Goal: Navigation & Orientation: Find specific page/section

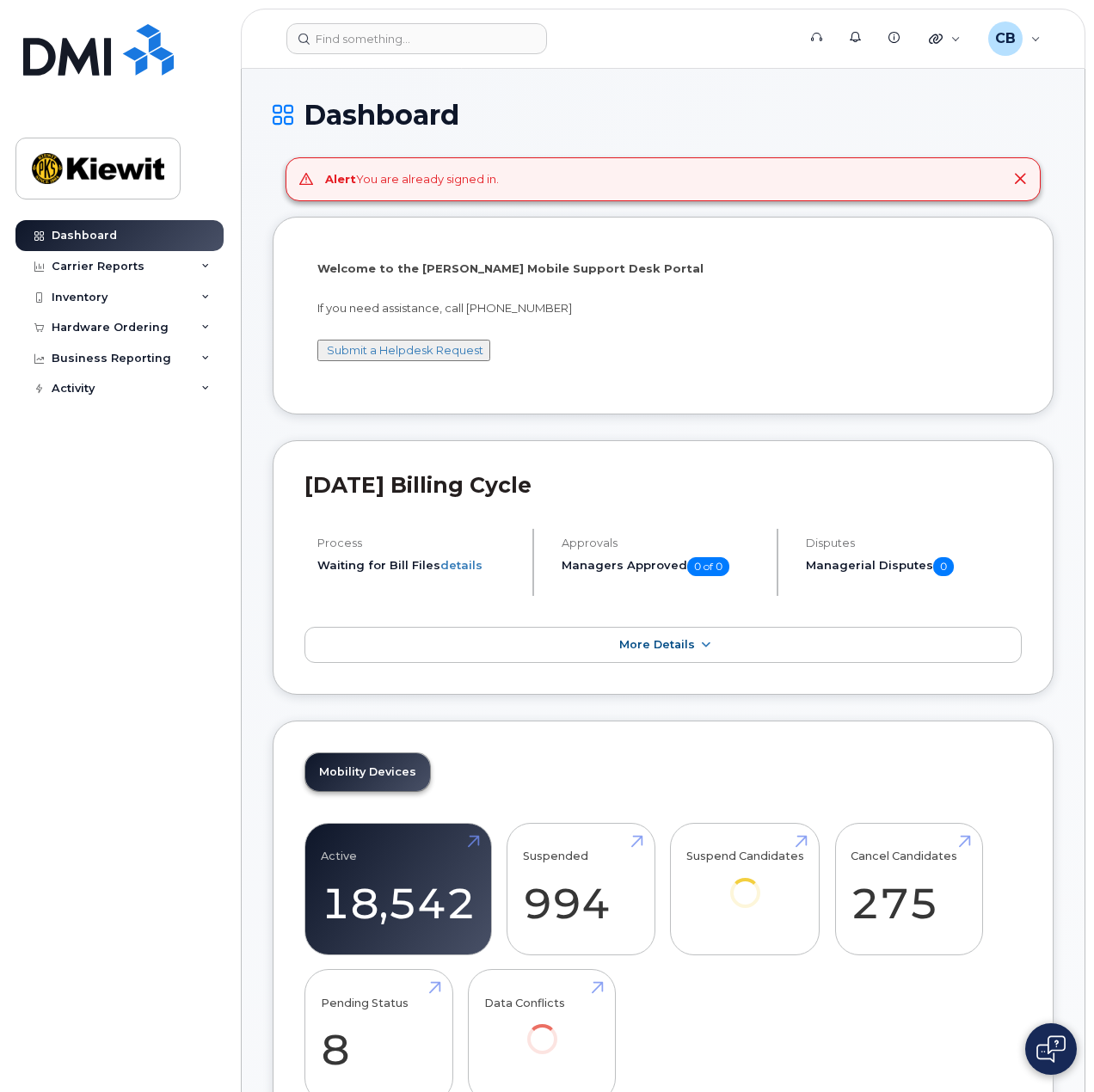
click at [1017, 174] on icon at bounding box center [1020, 179] width 14 height 14
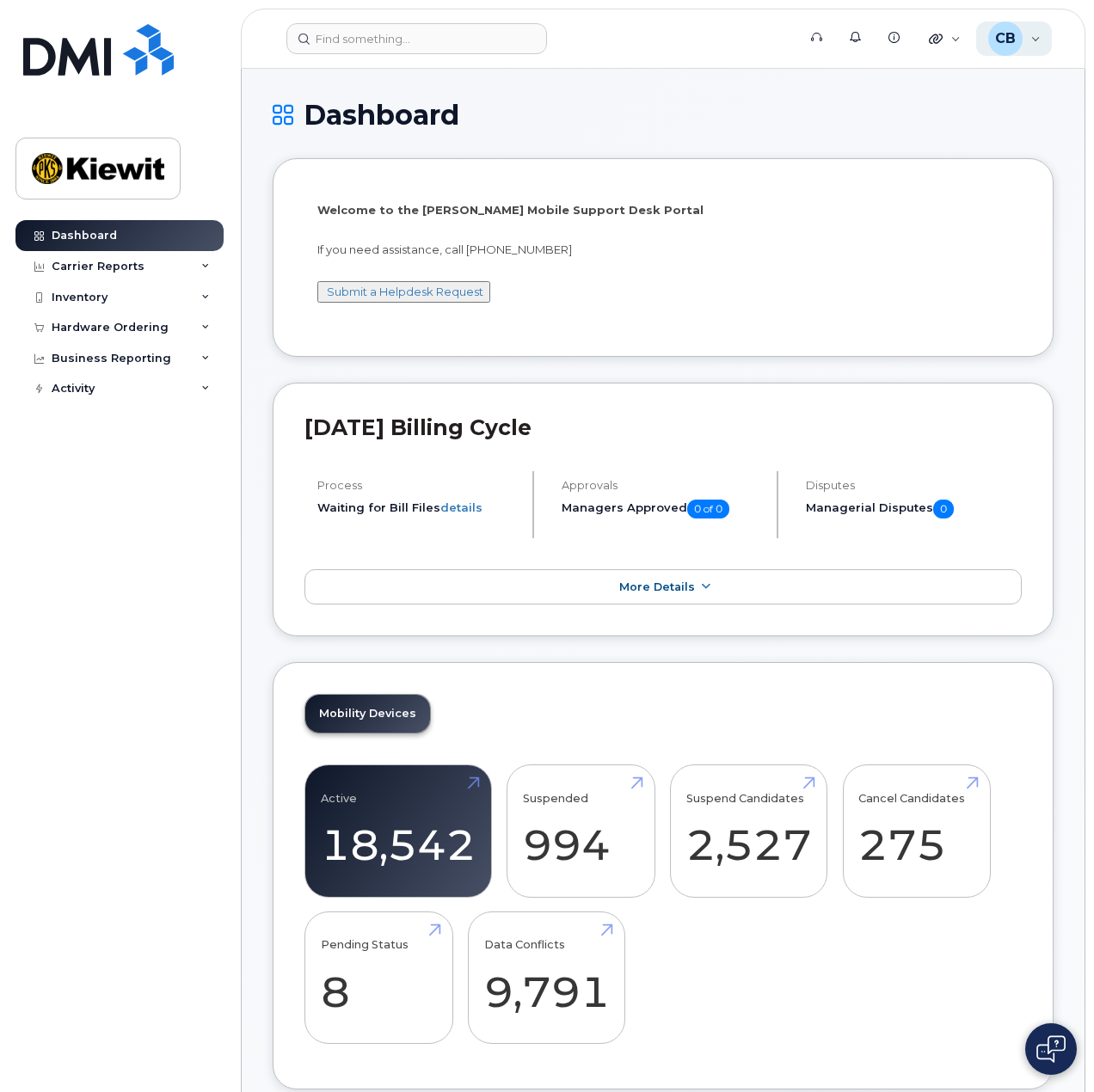
click at [1041, 45] on div "CB Cory Benes Wireless Admin" at bounding box center [1015, 38] width 77 height 34
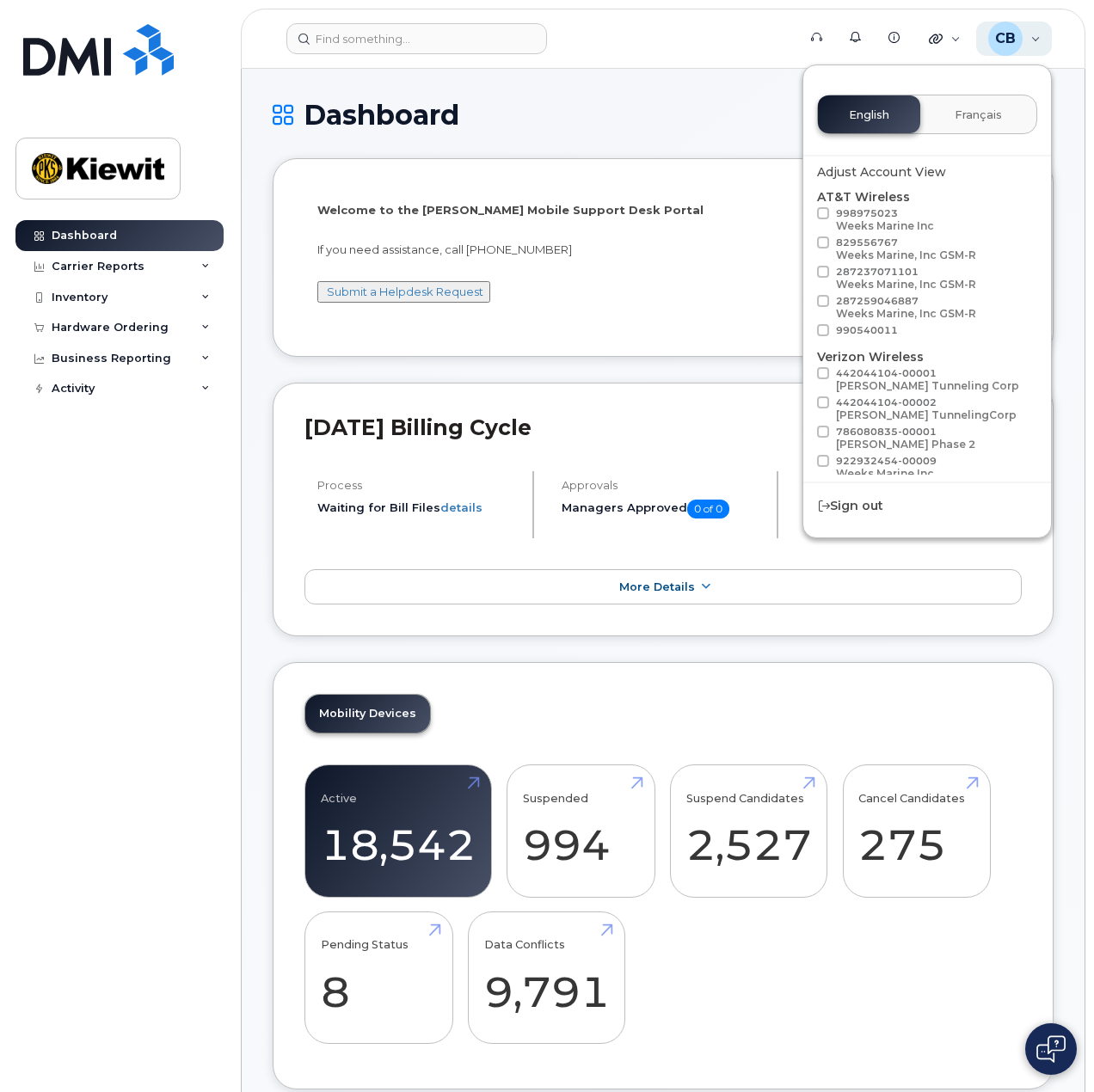
click at [1037, 45] on div "CB [PERSON_NAME] Wireless Admin" at bounding box center [1015, 38] width 77 height 34
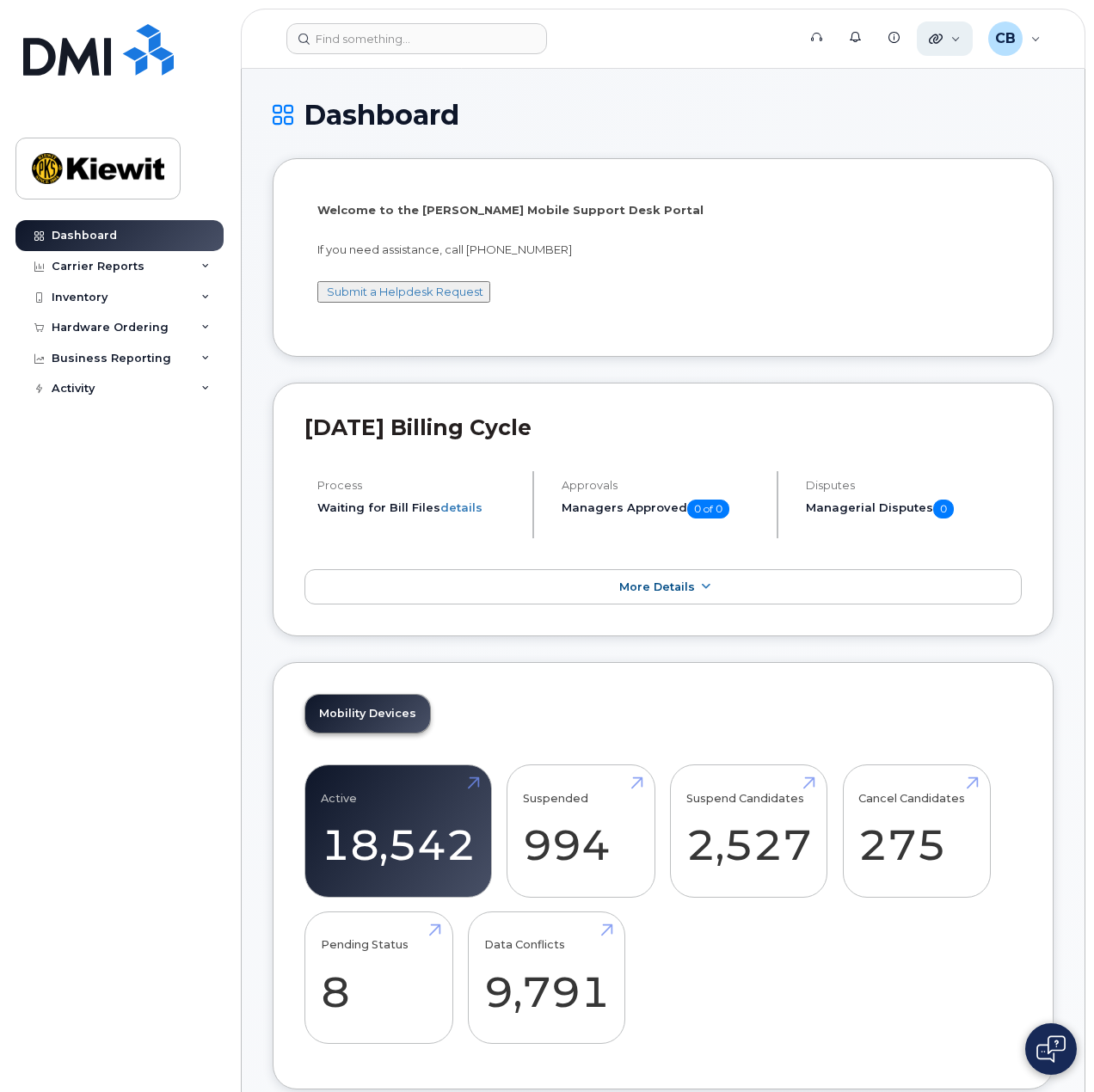
click at [957, 36] on div "Quicklinks" at bounding box center [945, 38] width 56 height 34
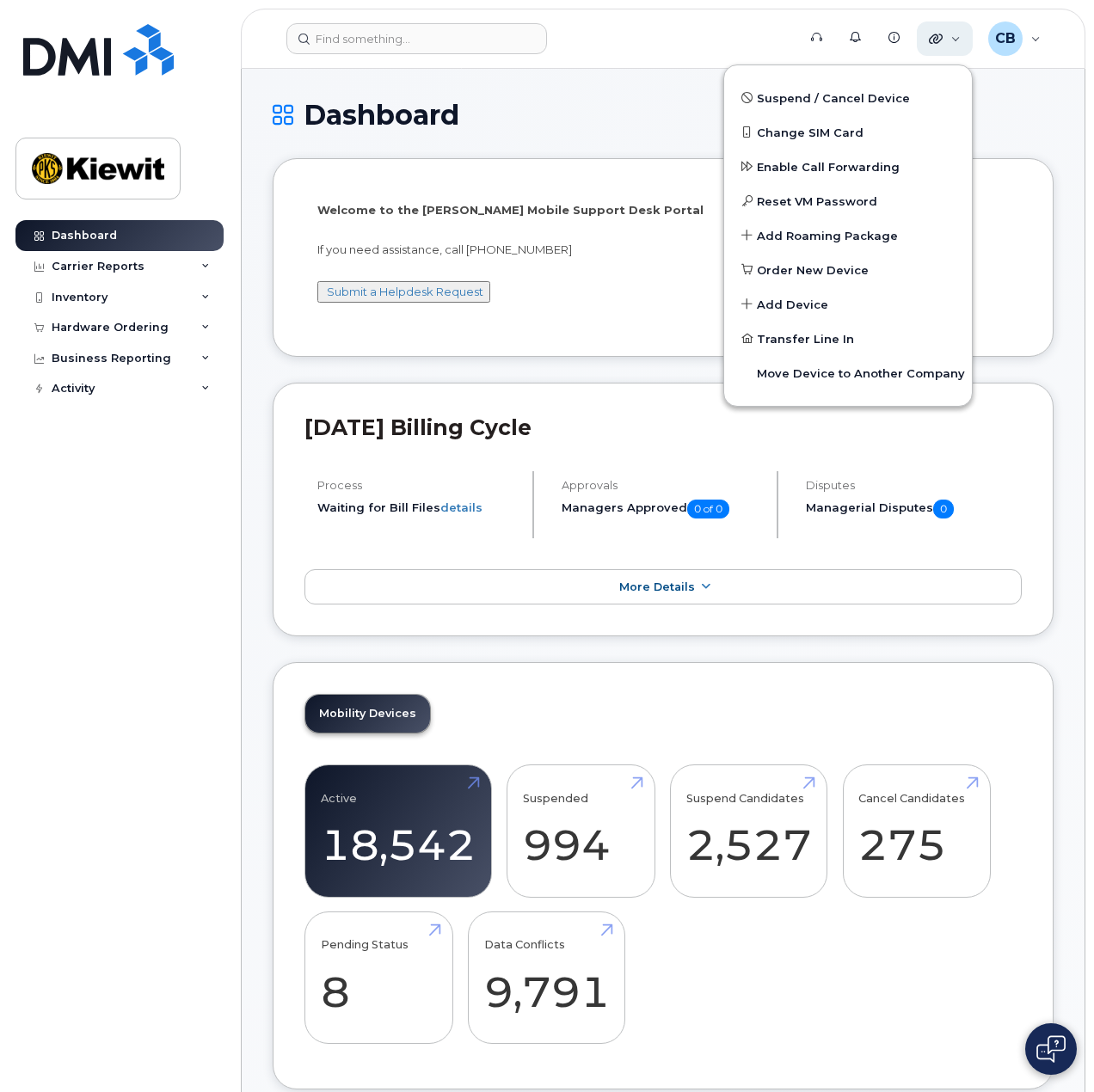
click at [956, 36] on div "Quicklinks" at bounding box center [945, 38] width 56 height 34
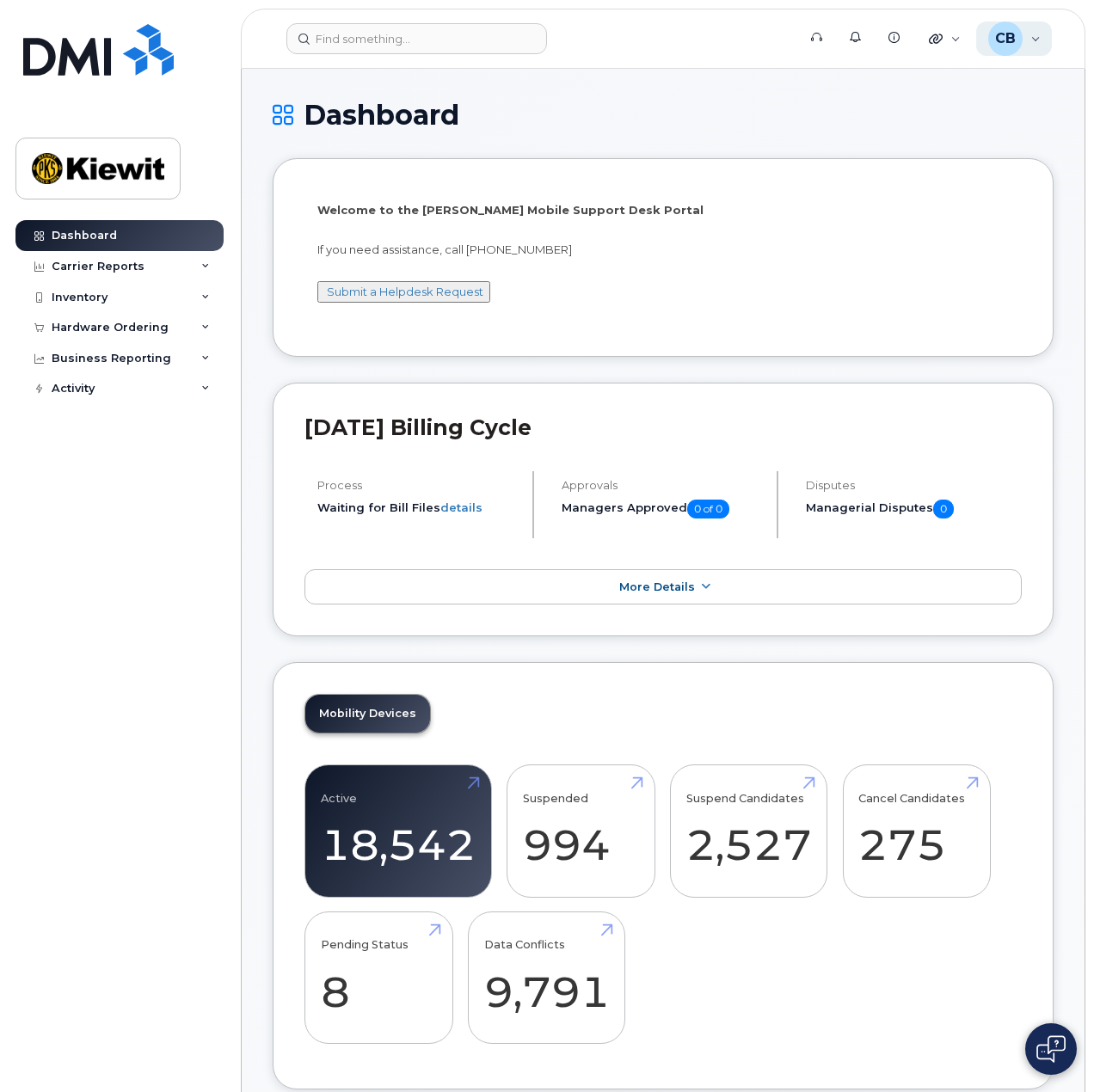
click at [1029, 37] on div "CB Cory Benes Wireless Admin" at bounding box center [1015, 38] width 77 height 34
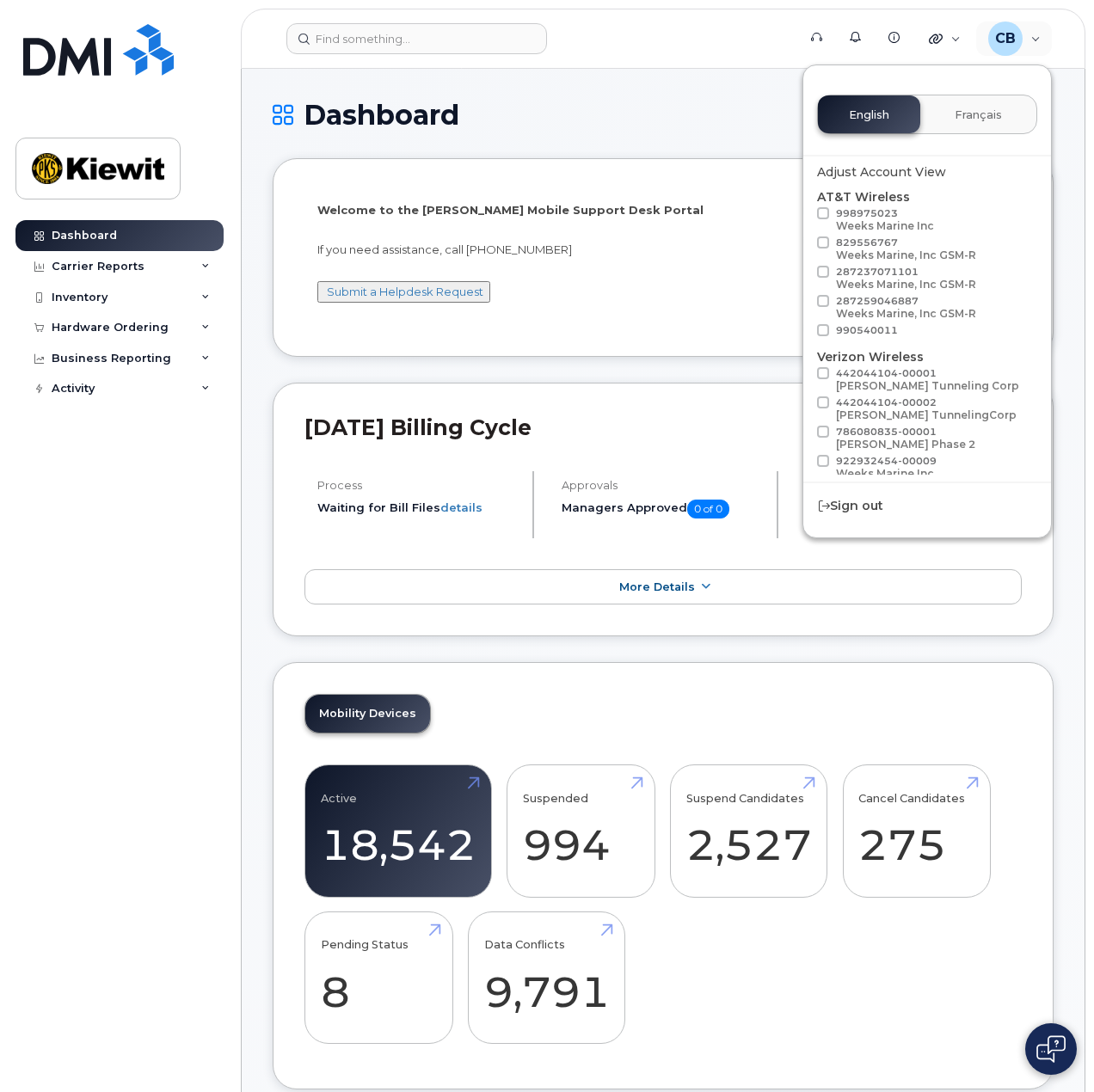
click at [741, 107] on h1 "Dashboard" at bounding box center [663, 114] width 781 height 31
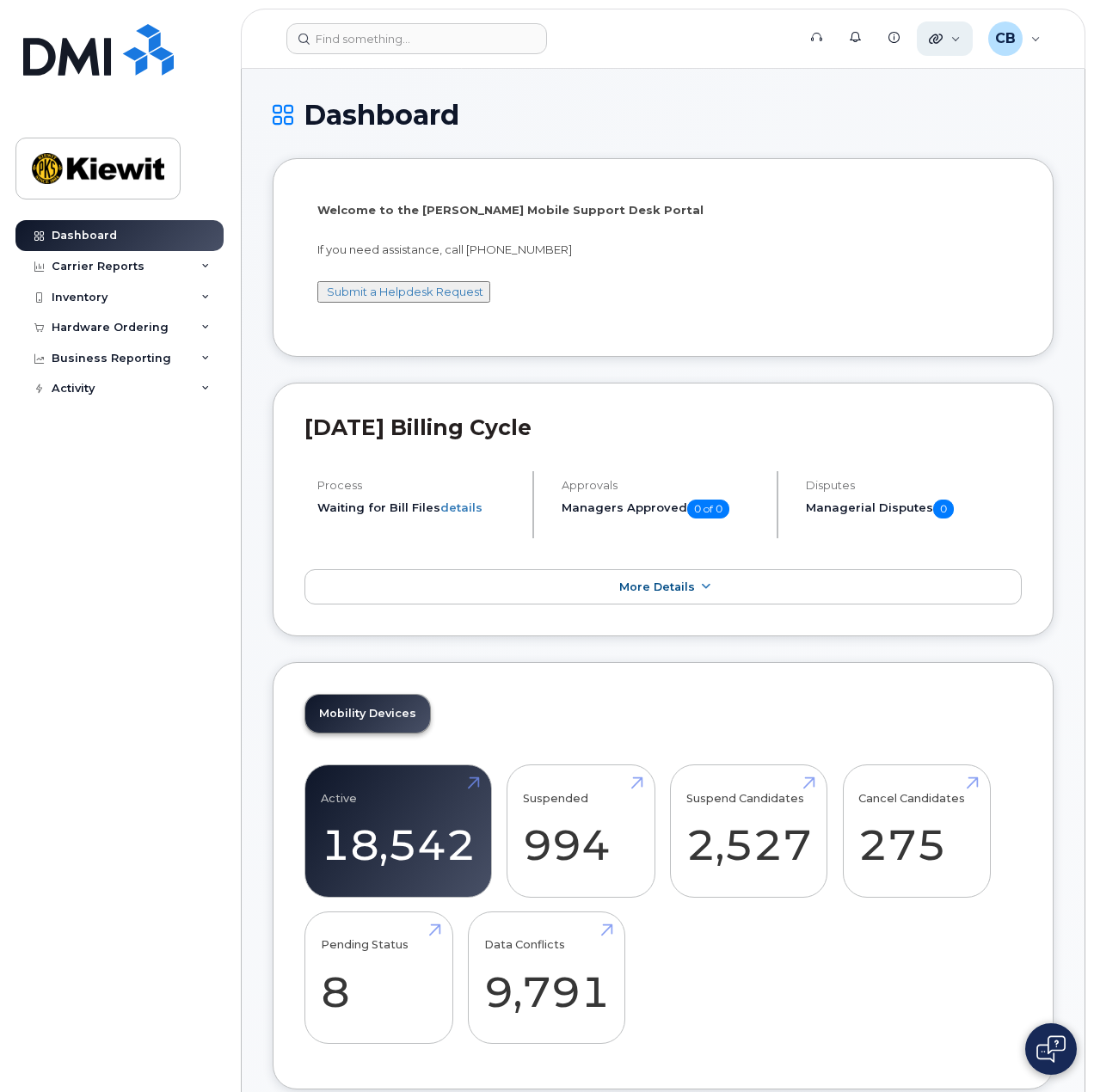
click at [947, 44] on div "Quicklinks" at bounding box center [945, 38] width 56 height 34
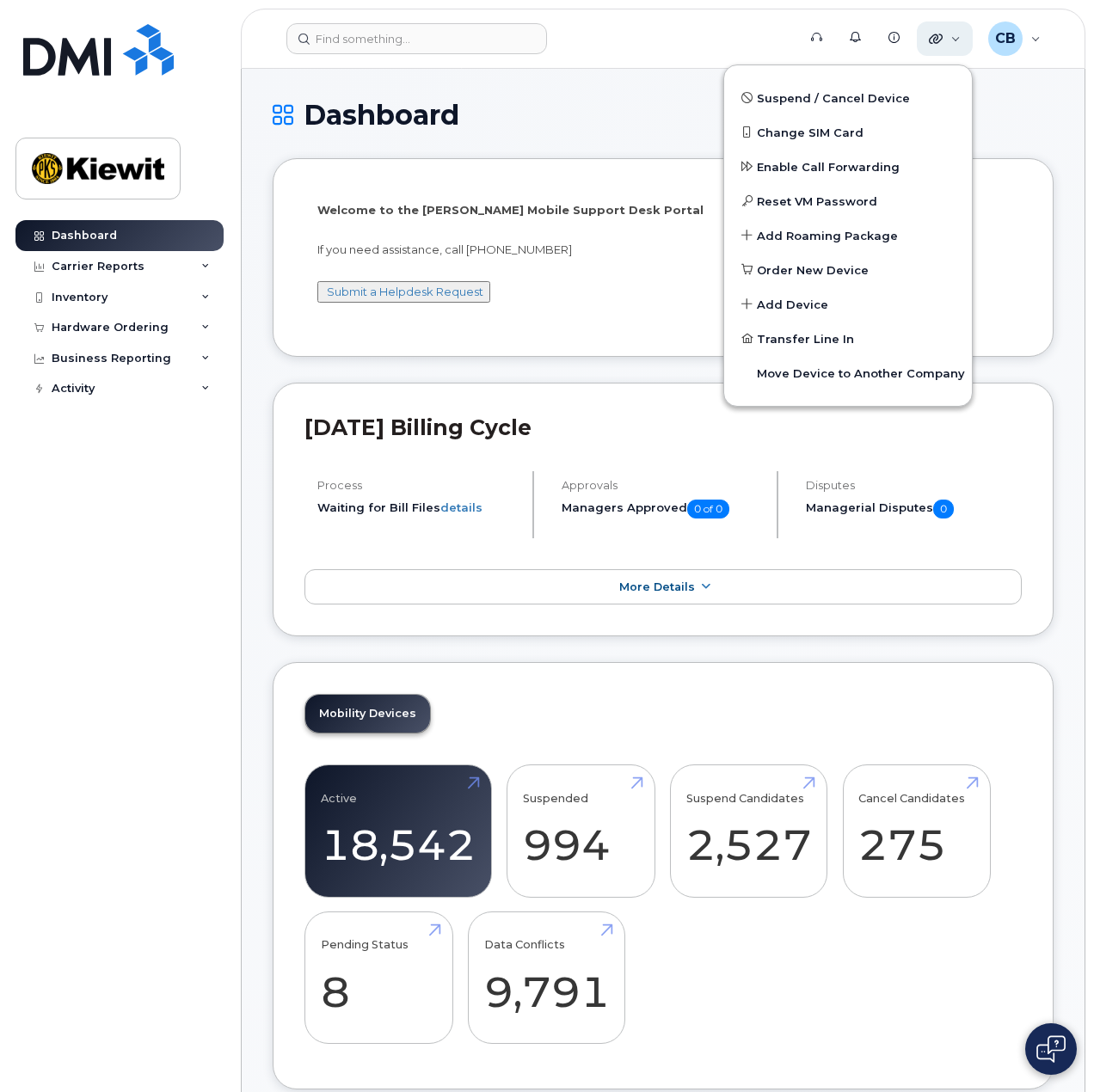
click at [947, 44] on div "Quicklinks" at bounding box center [945, 38] width 56 height 34
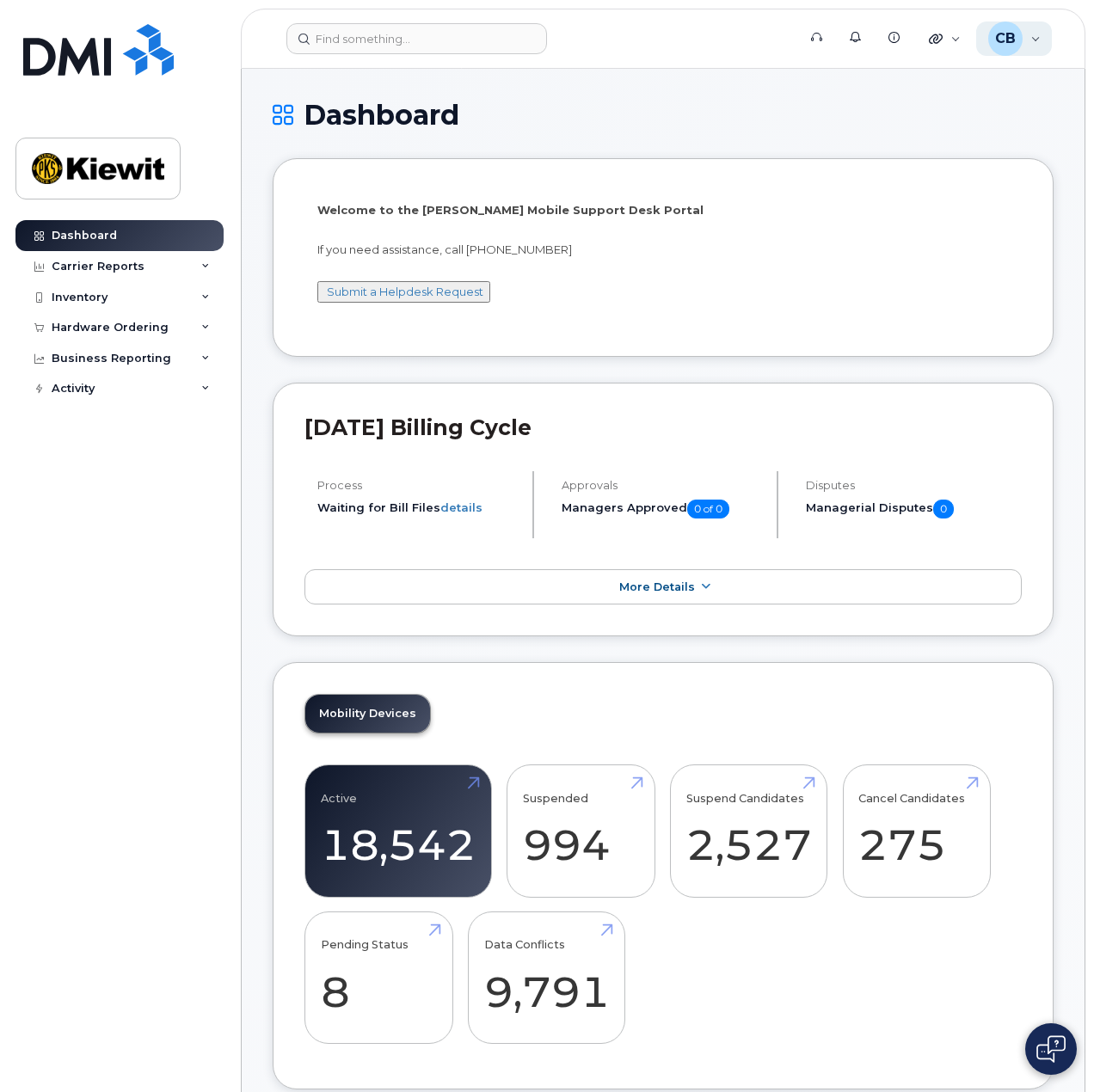
click at [1039, 42] on div "CB Cory Benes Wireless Admin" at bounding box center [1015, 38] width 77 height 34
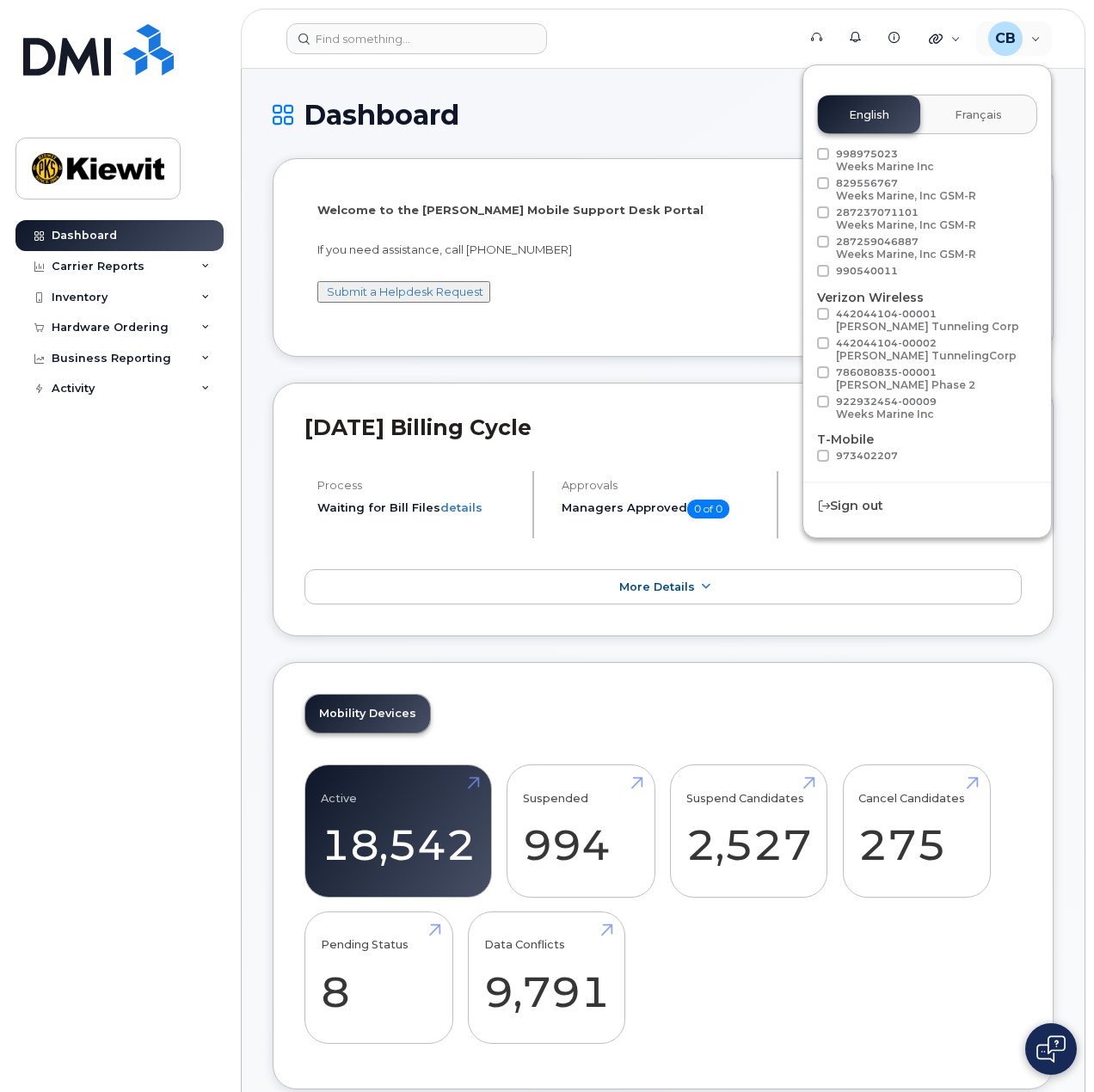
scroll to position [98, 0]
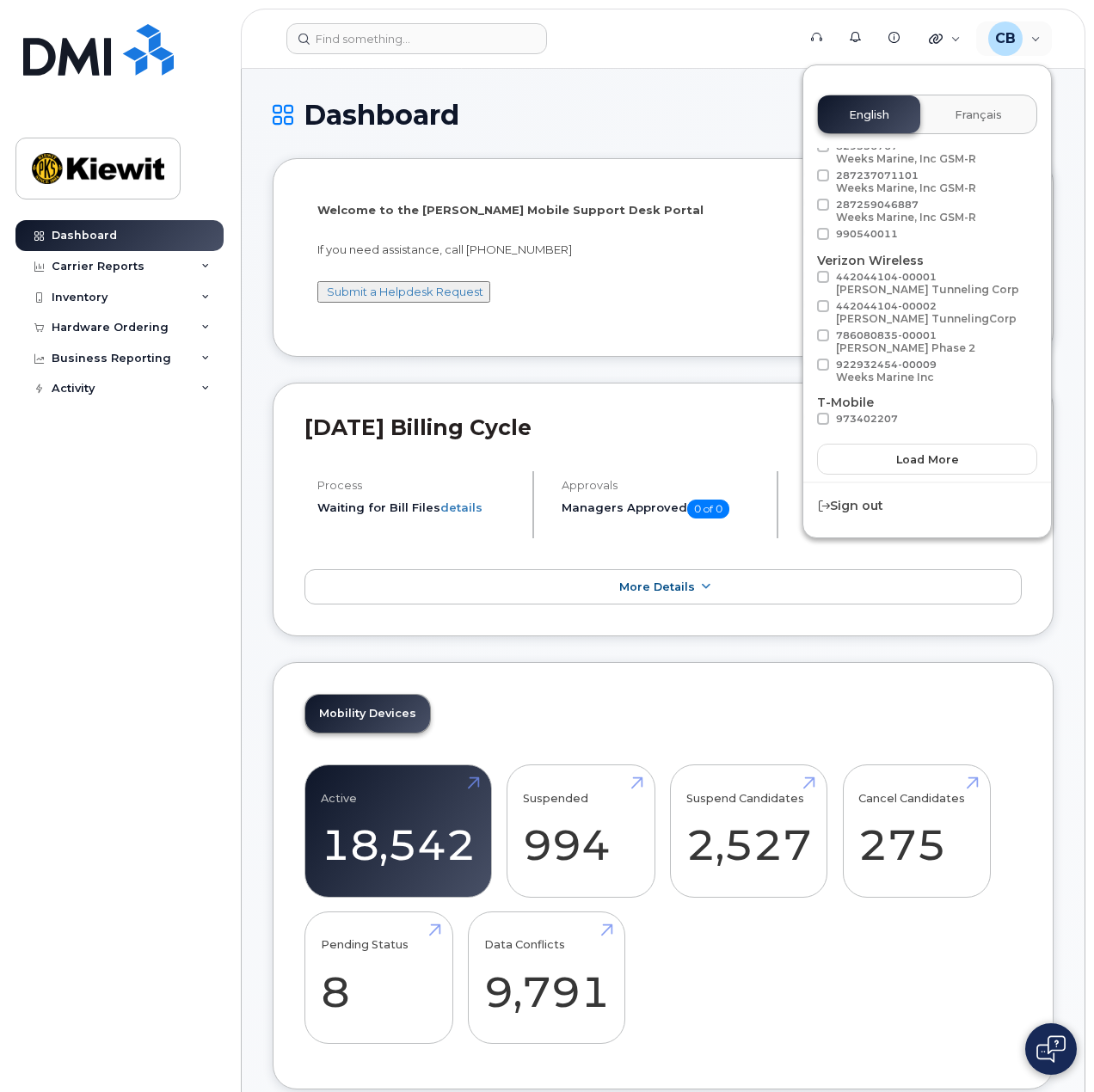
click at [937, 475] on div "English Français Adjust Account View AT&T Wireless 998975023 Weeks Marine Inc 8…" at bounding box center [927, 301] width 250 height 474
click at [941, 470] on button "Load more" at bounding box center [927, 459] width 220 height 31
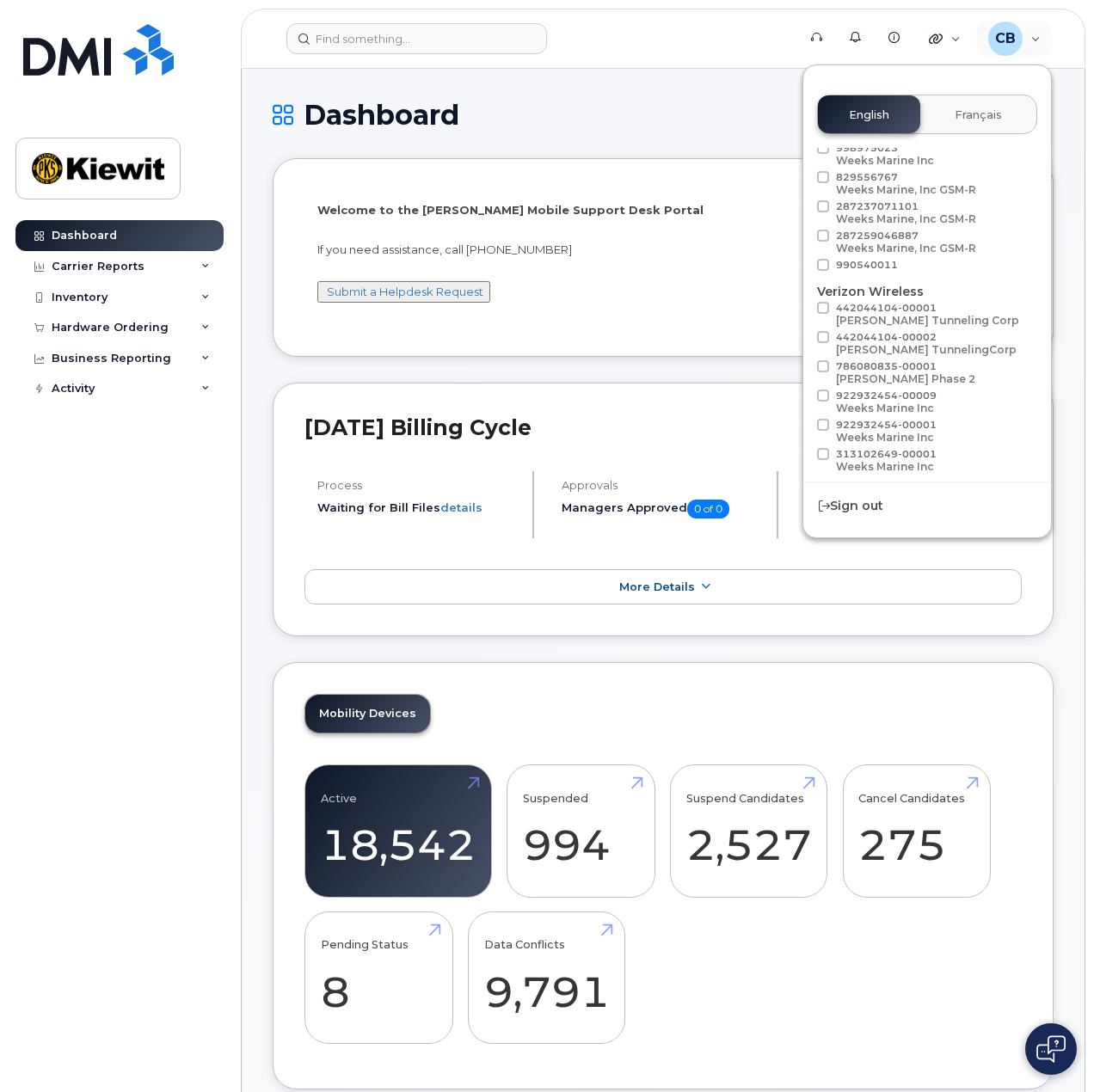
scroll to position [0, 0]
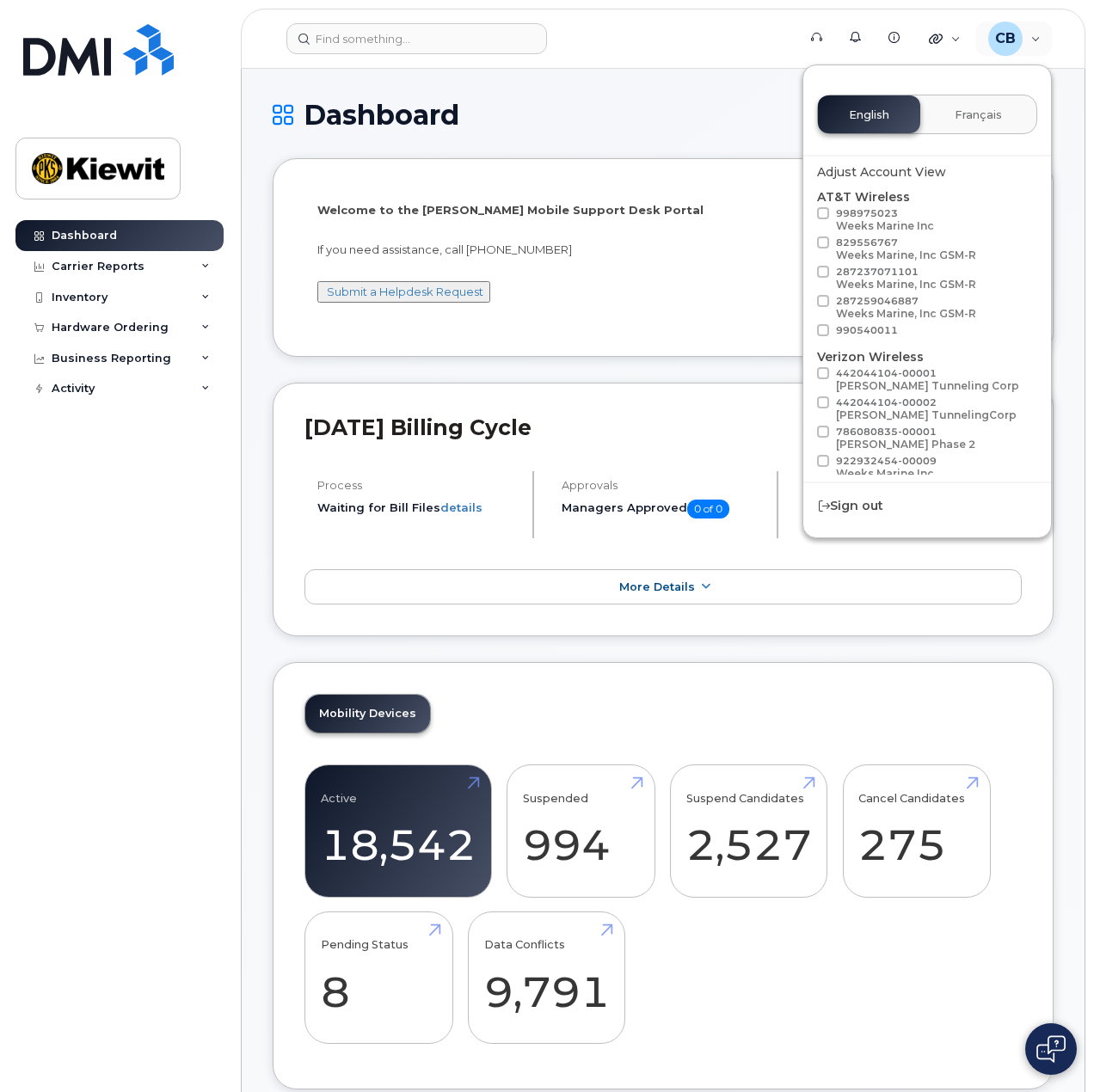
click at [980, 115] on span "Français" at bounding box center [978, 115] width 47 height 14
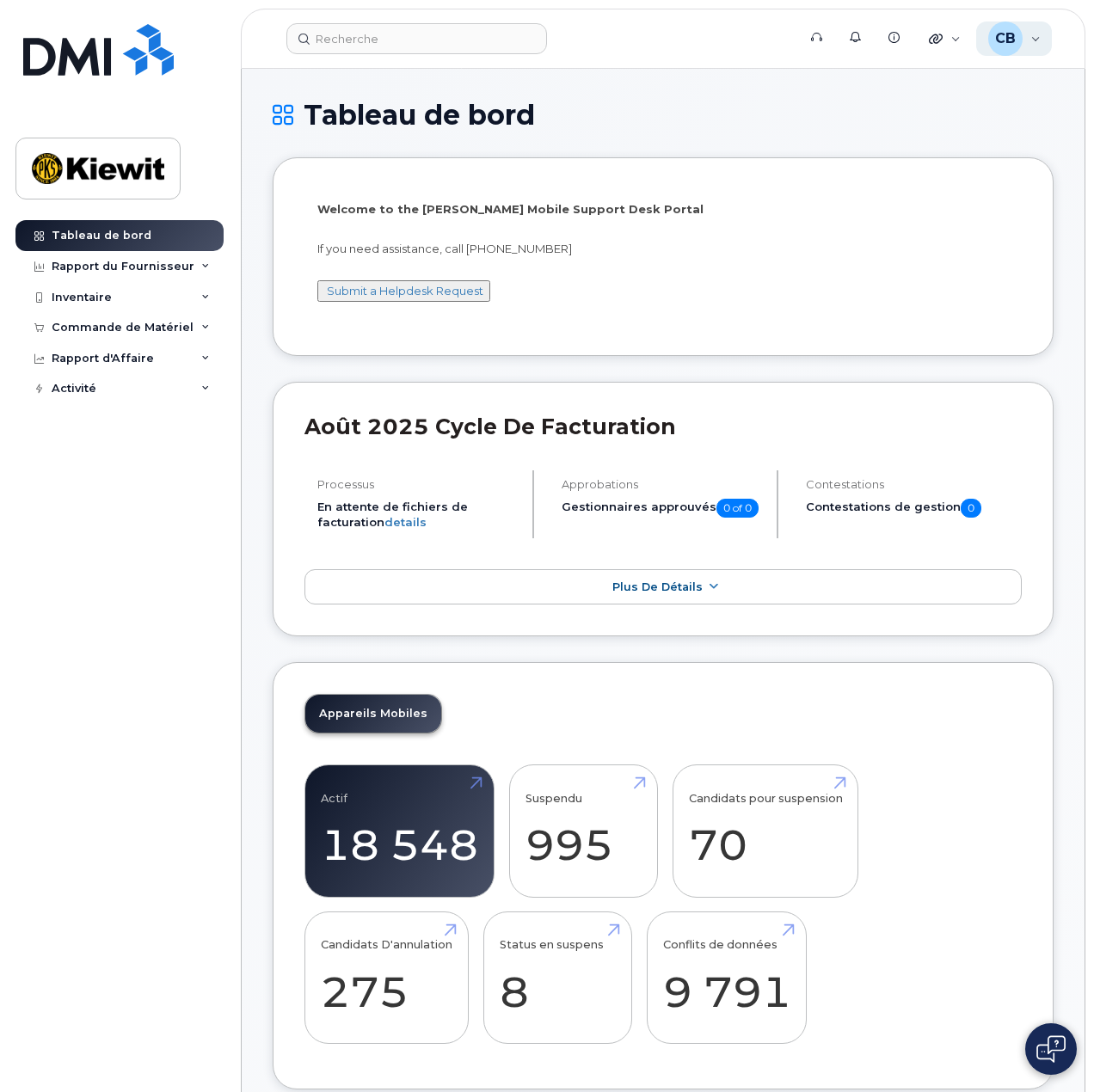
click at [1015, 38] on span "CB" at bounding box center [1006, 39] width 21 height 21
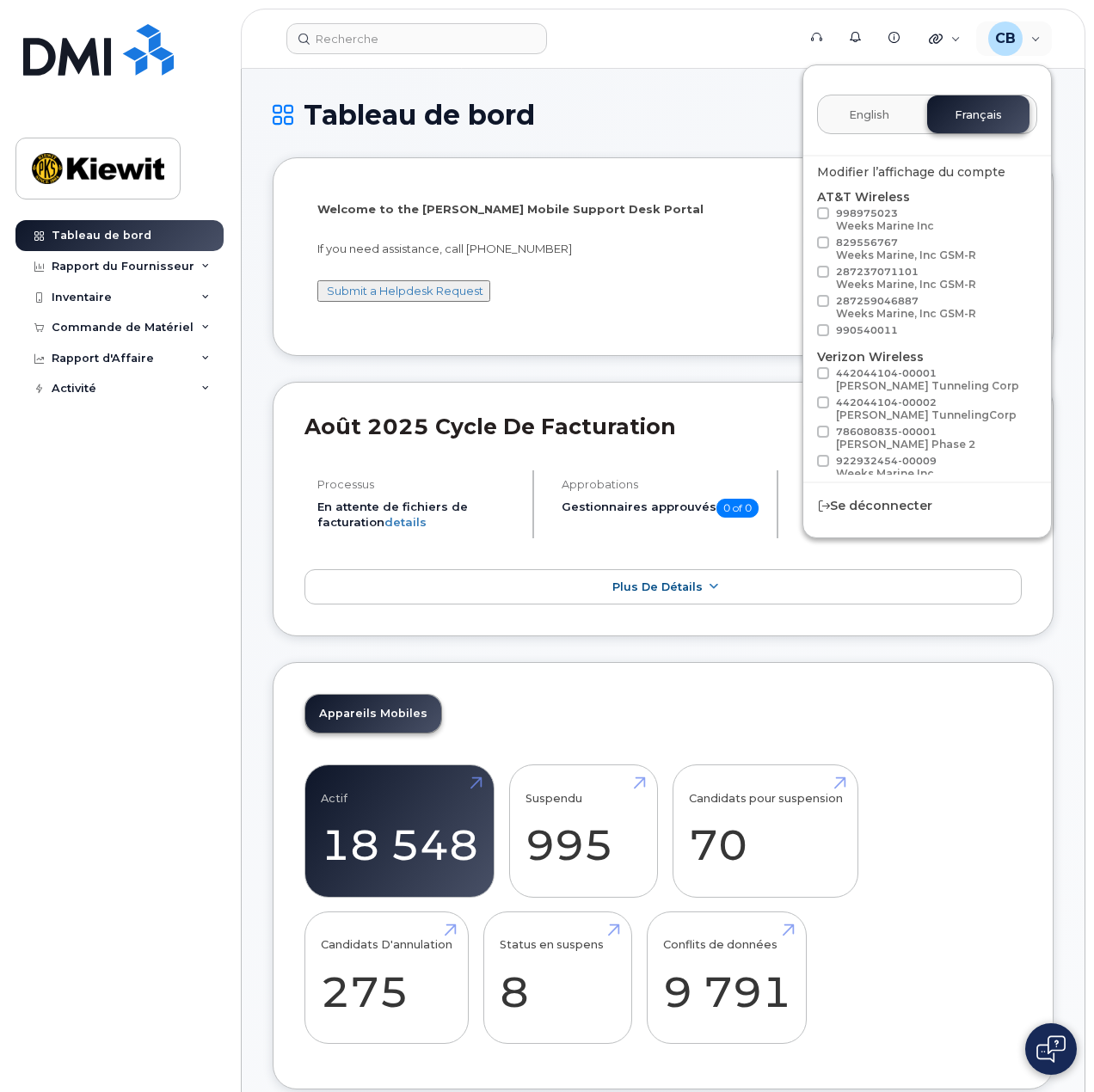
click at [889, 113] on span "English" at bounding box center [869, 115] width 40 height 14
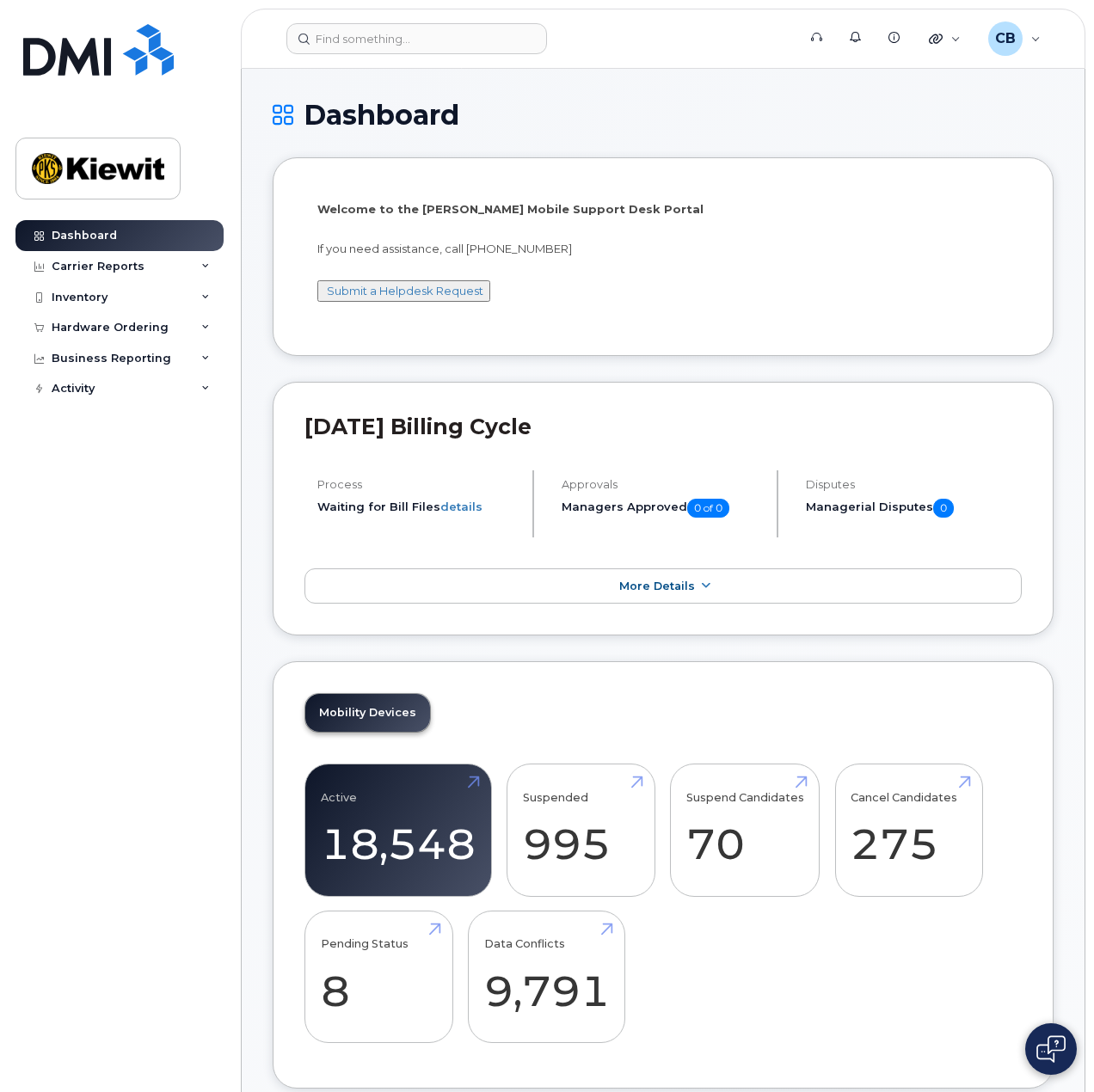
click at [147, 162] on img at bounding box center [98, 168] width 133 height 50
click at [99, 58] on img at bounding box center [99, 50] width 151 height 51
click at [197, 271] on div "Carrier Reports" at bounding box center [120, 266] width 209 height 31
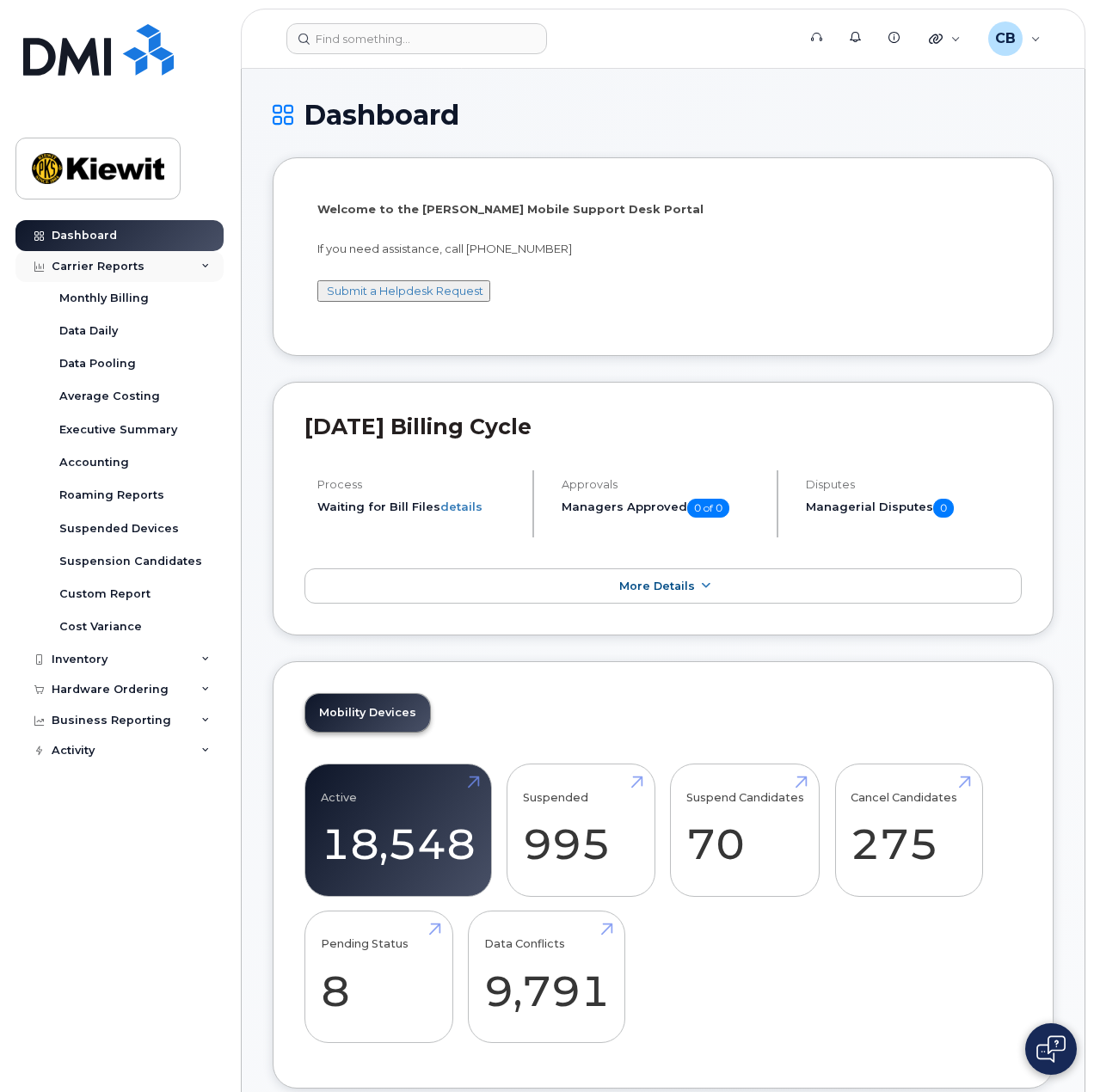
click at [197, 271] on div "Carrier Reports" at bounding box center [120, 266] width 209 height 31
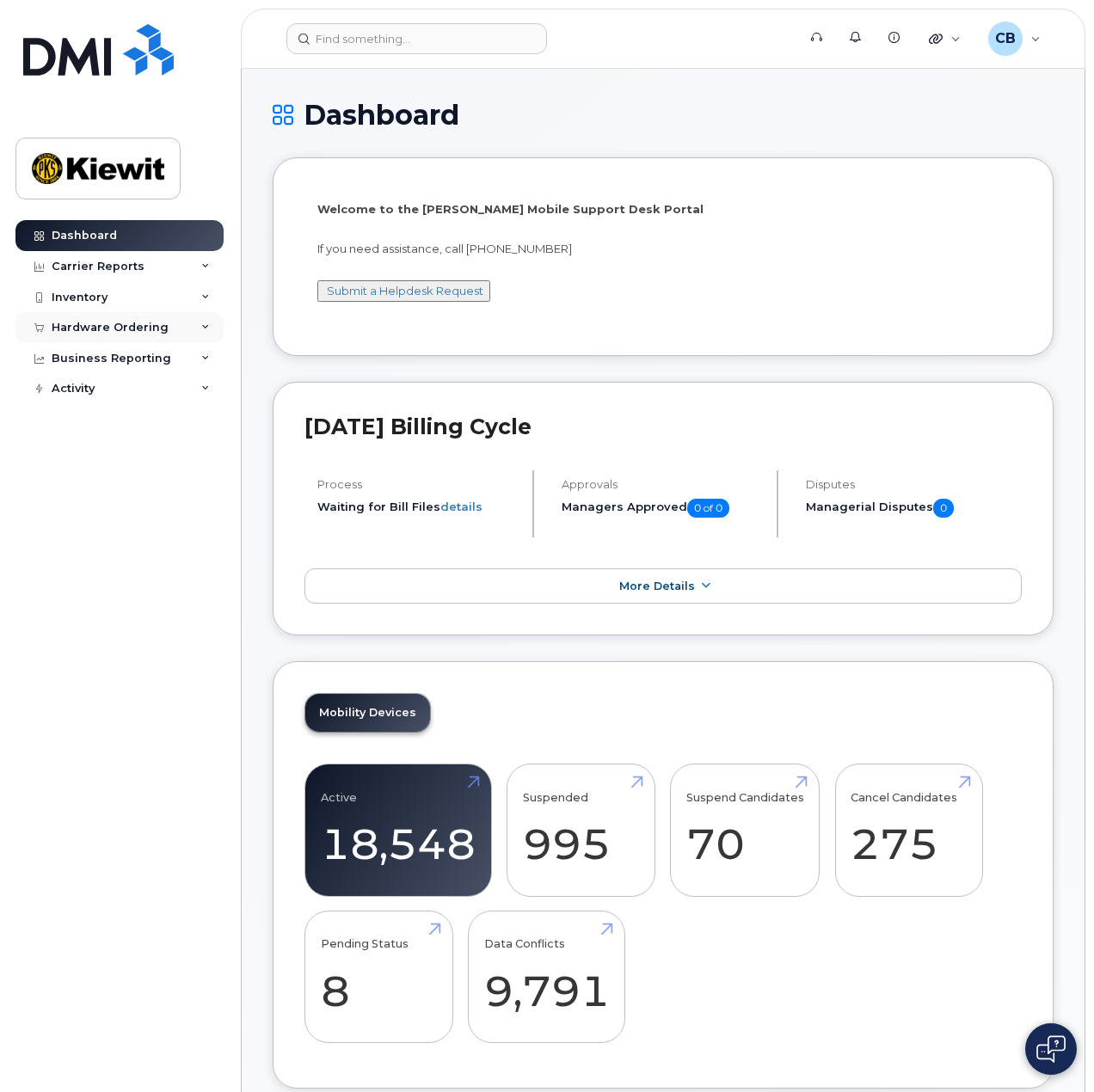
click at [188, 335] on div "Hardware Ordering" at bounding box center [120, 327] width 209 height 31
click at [174, 392] on div "Activity" at bounding box center [120, 388] width 209 height 31
click at [733, 128] on h1 "Dashboard" at bounding box center [663, 114] width 781 height 31
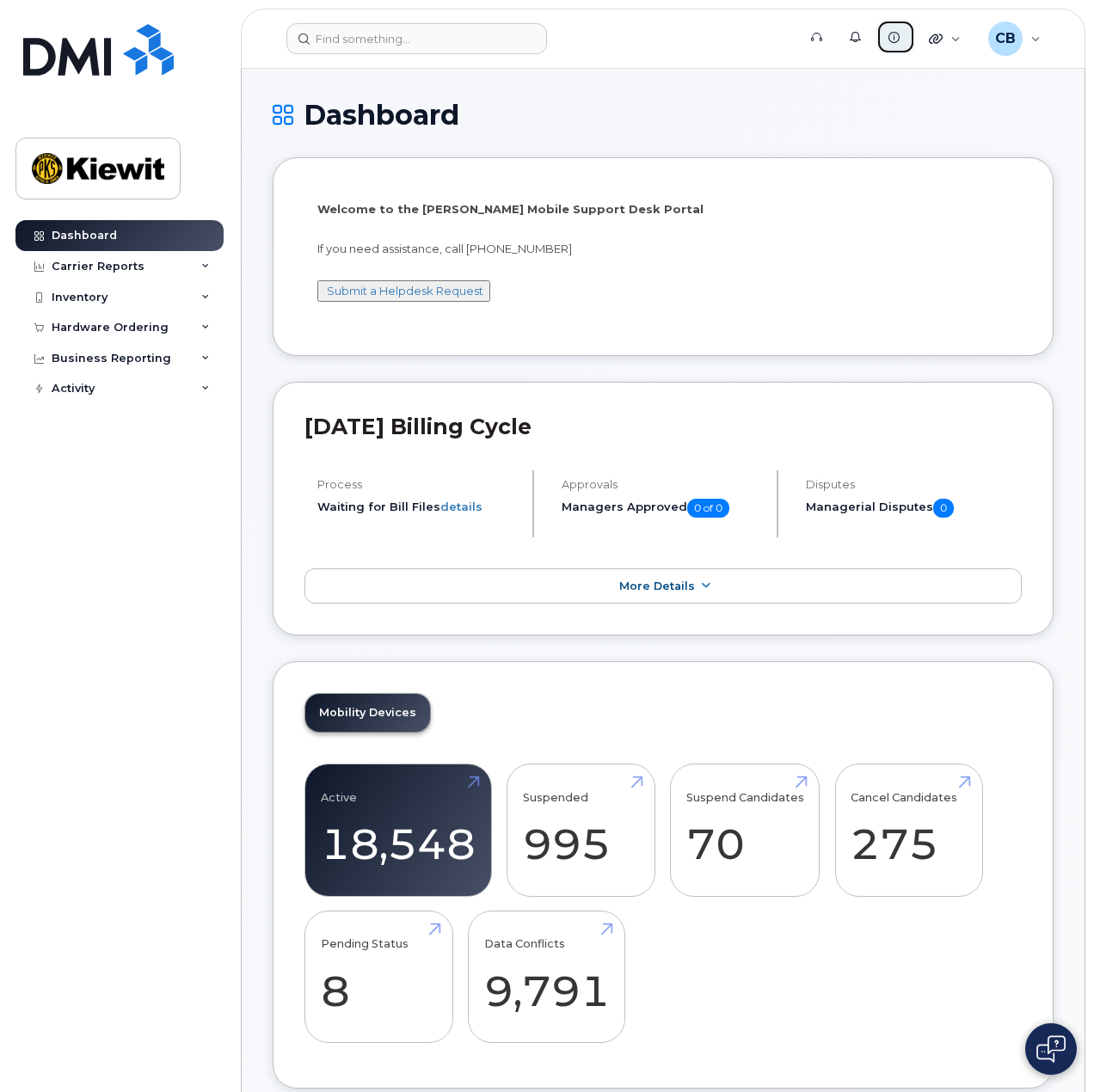
click at [884, 42] on link "Knowledge Base" at bounding box center [896, 37] width 38 height 34
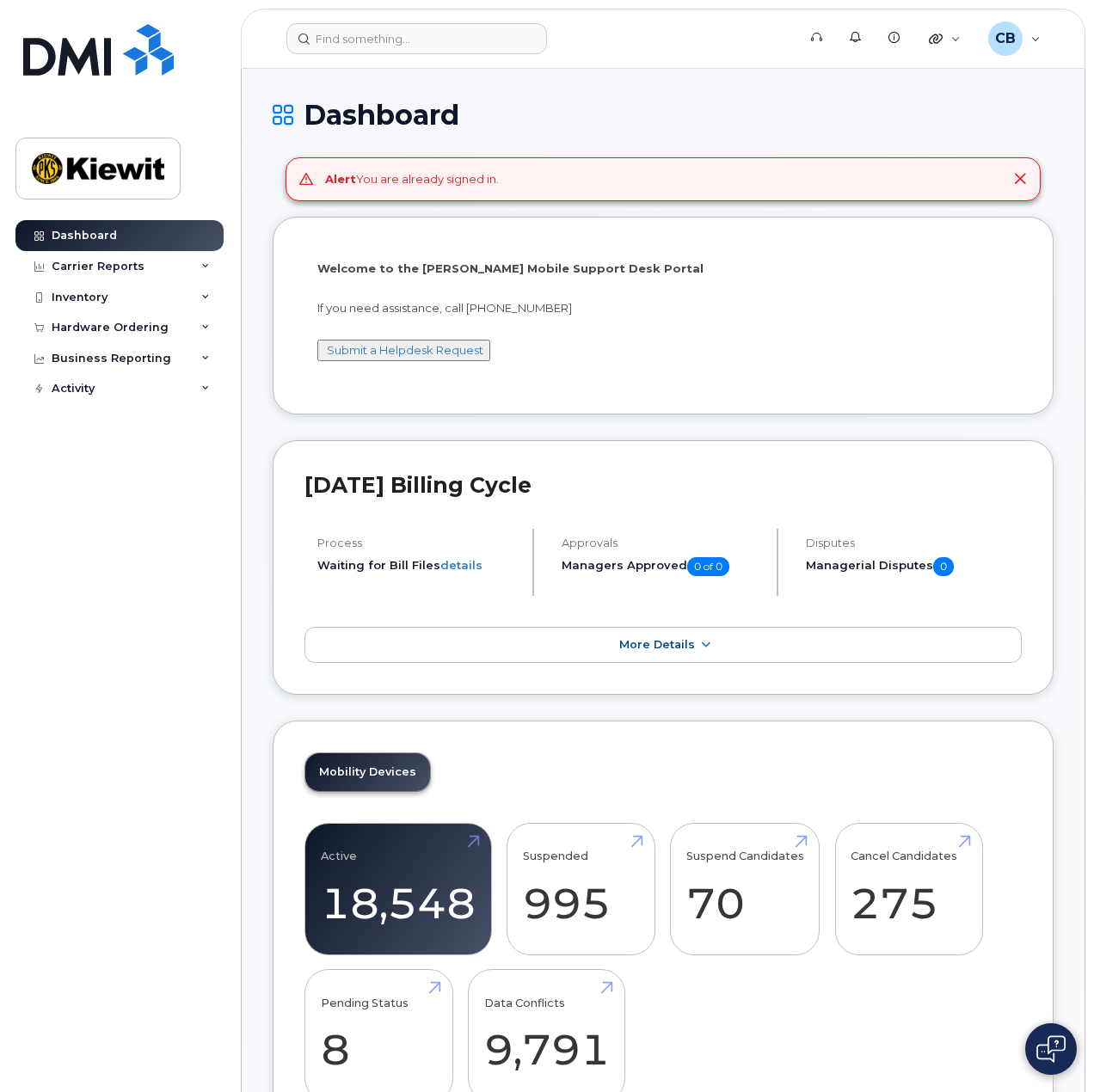
click at [1023, 17] on header "Support Alerts Knowledge Base Quicklinks Suspend / Cancel Device Change SIM Car…" at bounding box center [663, 38] width 844 height 60
click at [1021, 33] on div "CB" at bounding box center [1005, 38] width 34 height 34
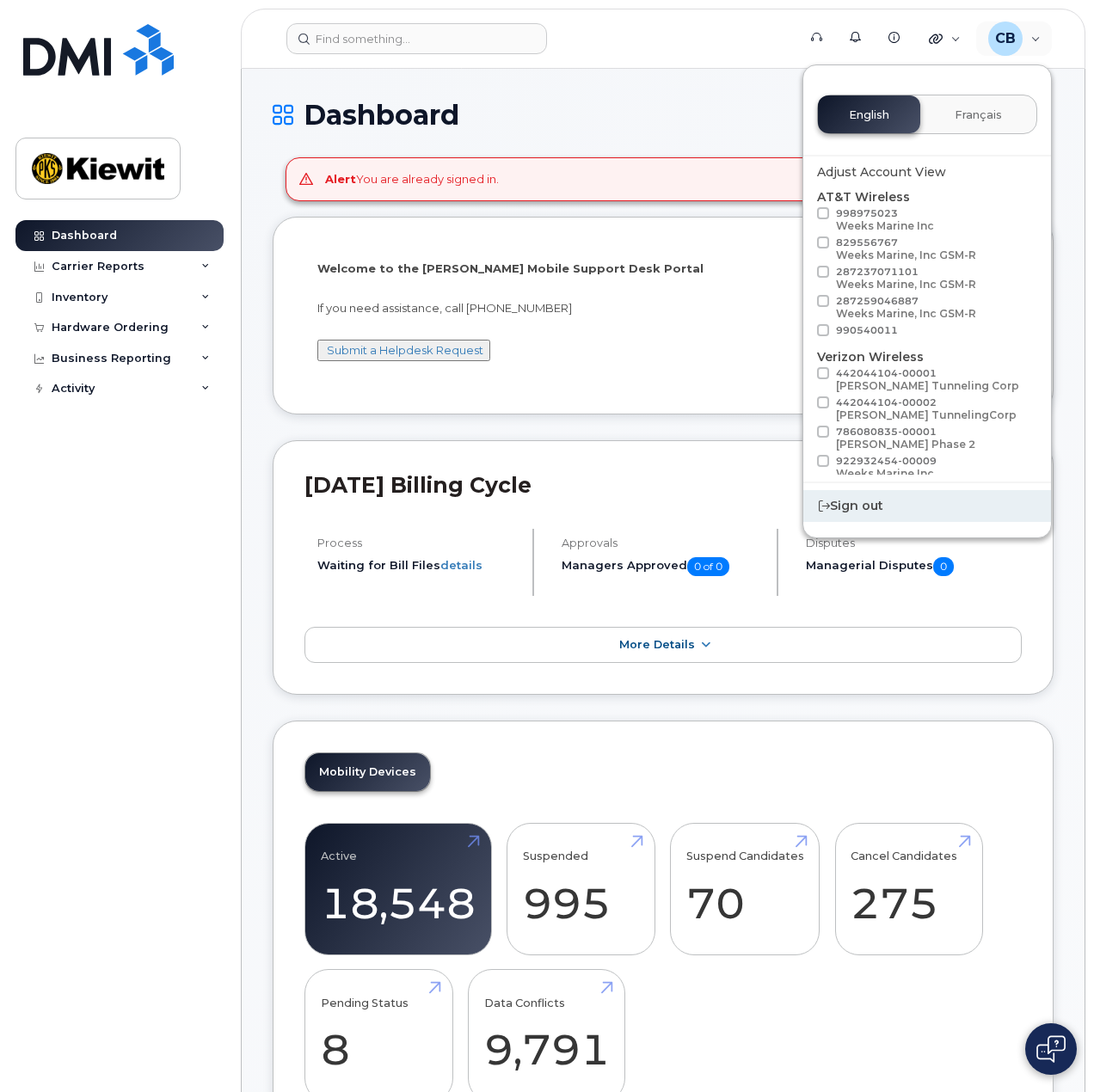
click at [838, 495] on div "Sign out" at bounding box center [927, 506] width 248 height 31
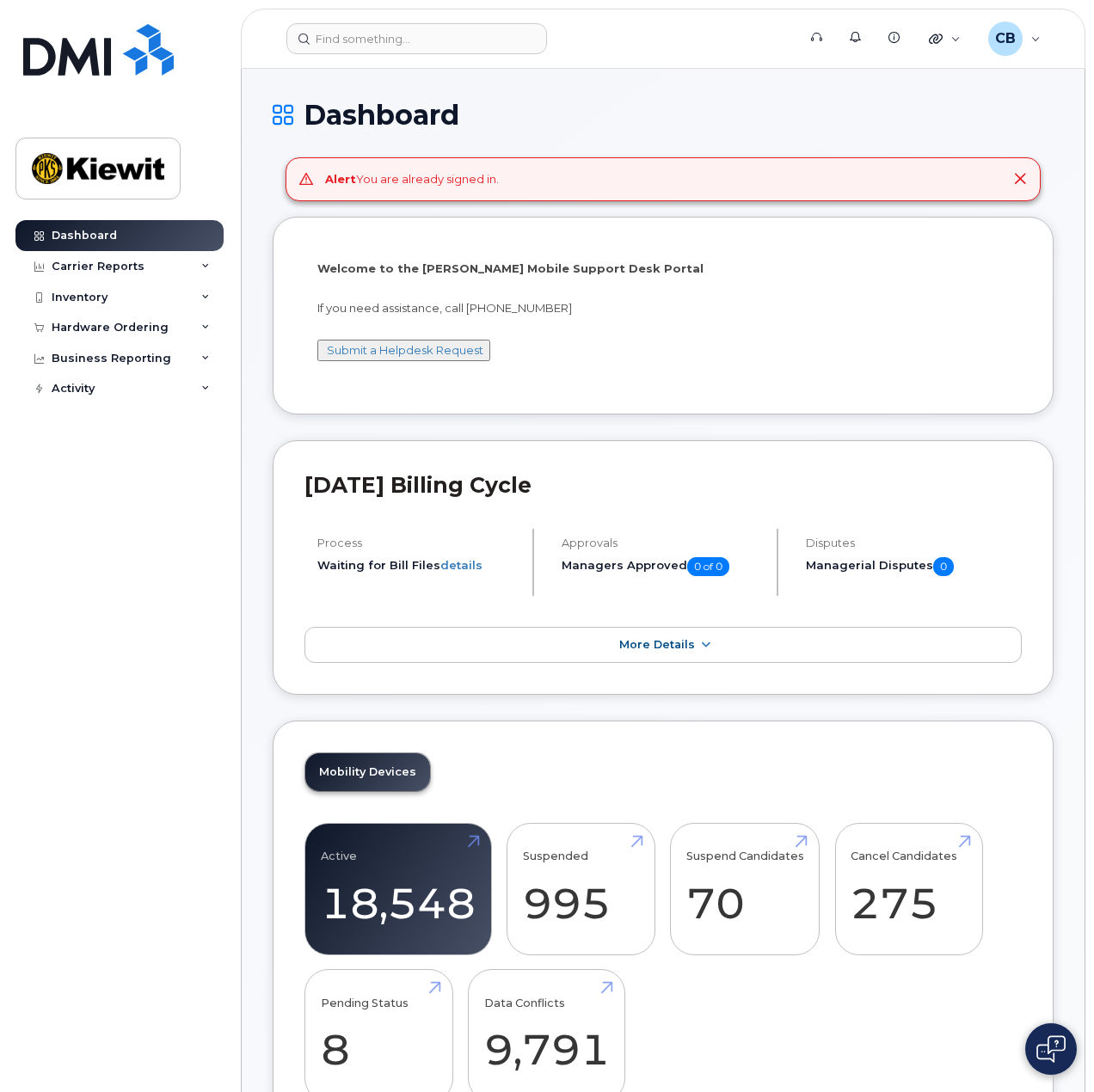
click at [1013, 181] on icon at bounding box center [1020, 179] width 14 height 14
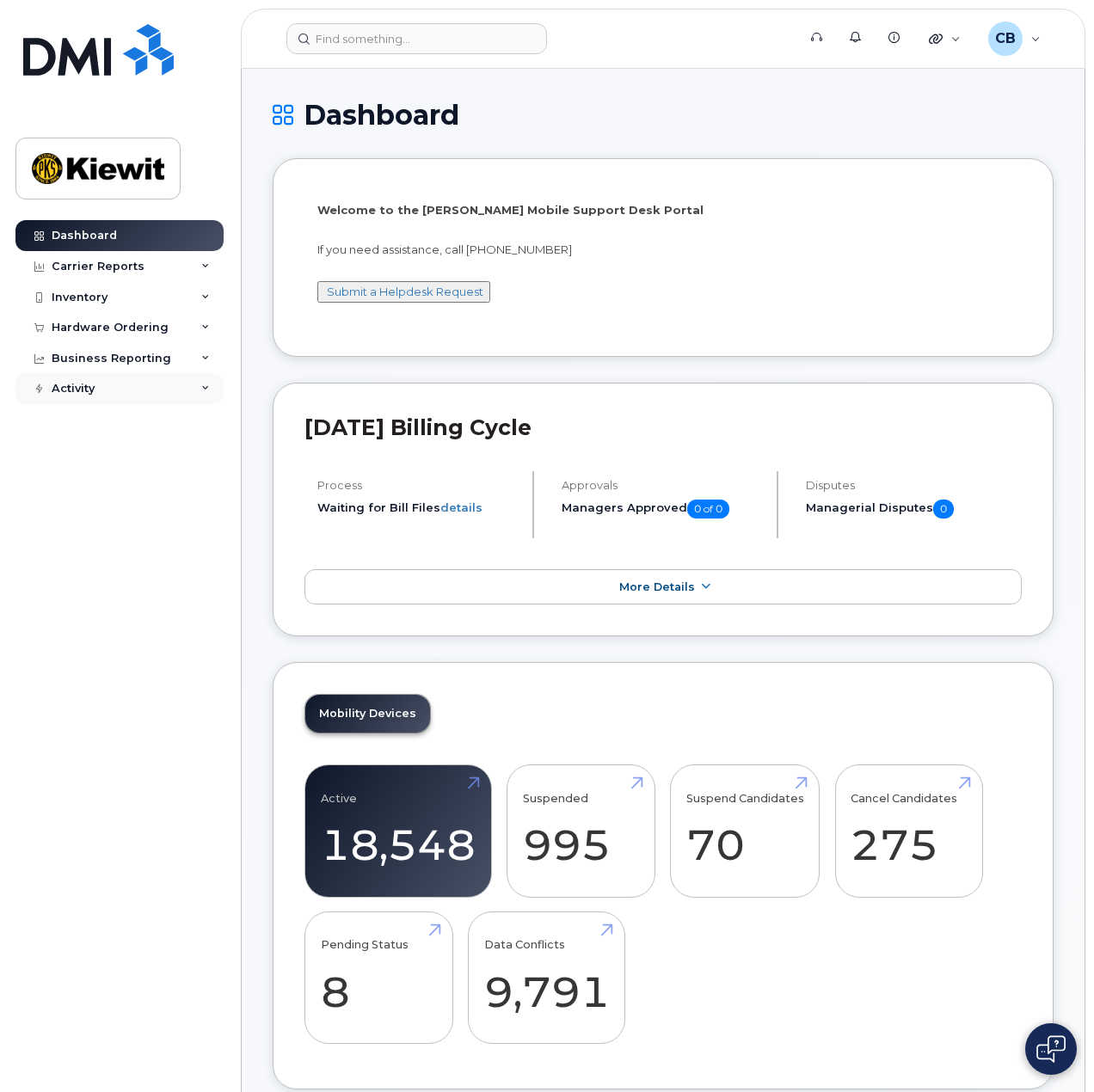
click at [153, 392] on div "Activity" at bounding box center [120, 388] width 209 height 31
click at [139, 351] on div "Business Reporting" at bounding box center [111, 358] width 120 height 14
click at [134, 321] on div "Hardware Ordering" at bounding box center [110, 328] width 117 height 14
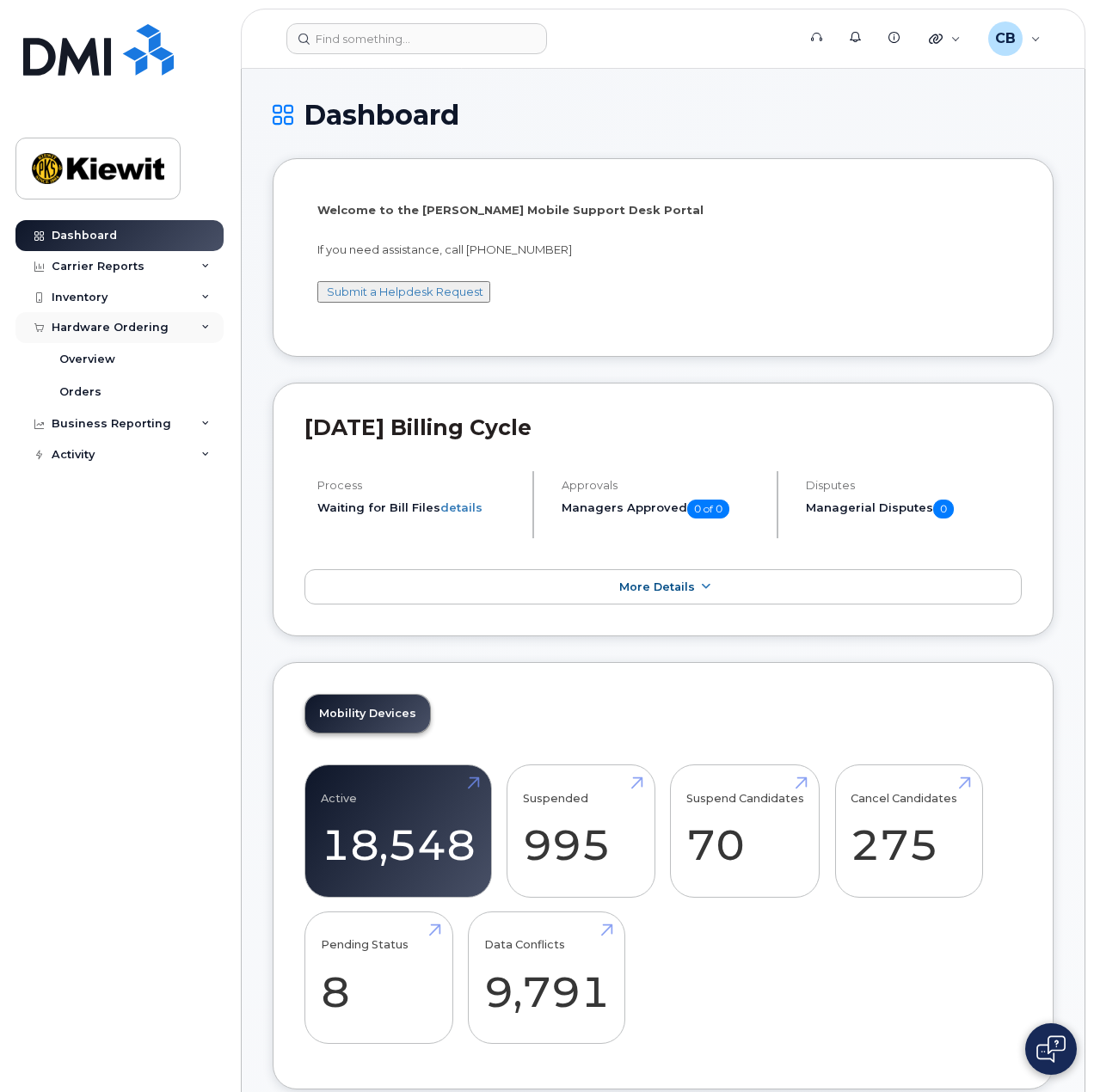
click at [134, 321] on div "Hardware Ordering" at bounding box center [110, 328] width 117 height 14
click at [126, 290] on div "Inventory" at bounding box center [120, 297] width 209 height 31
click at [126, 255] on div "Carrier Reports" at bounding box center [120, 266] width 209 height 31
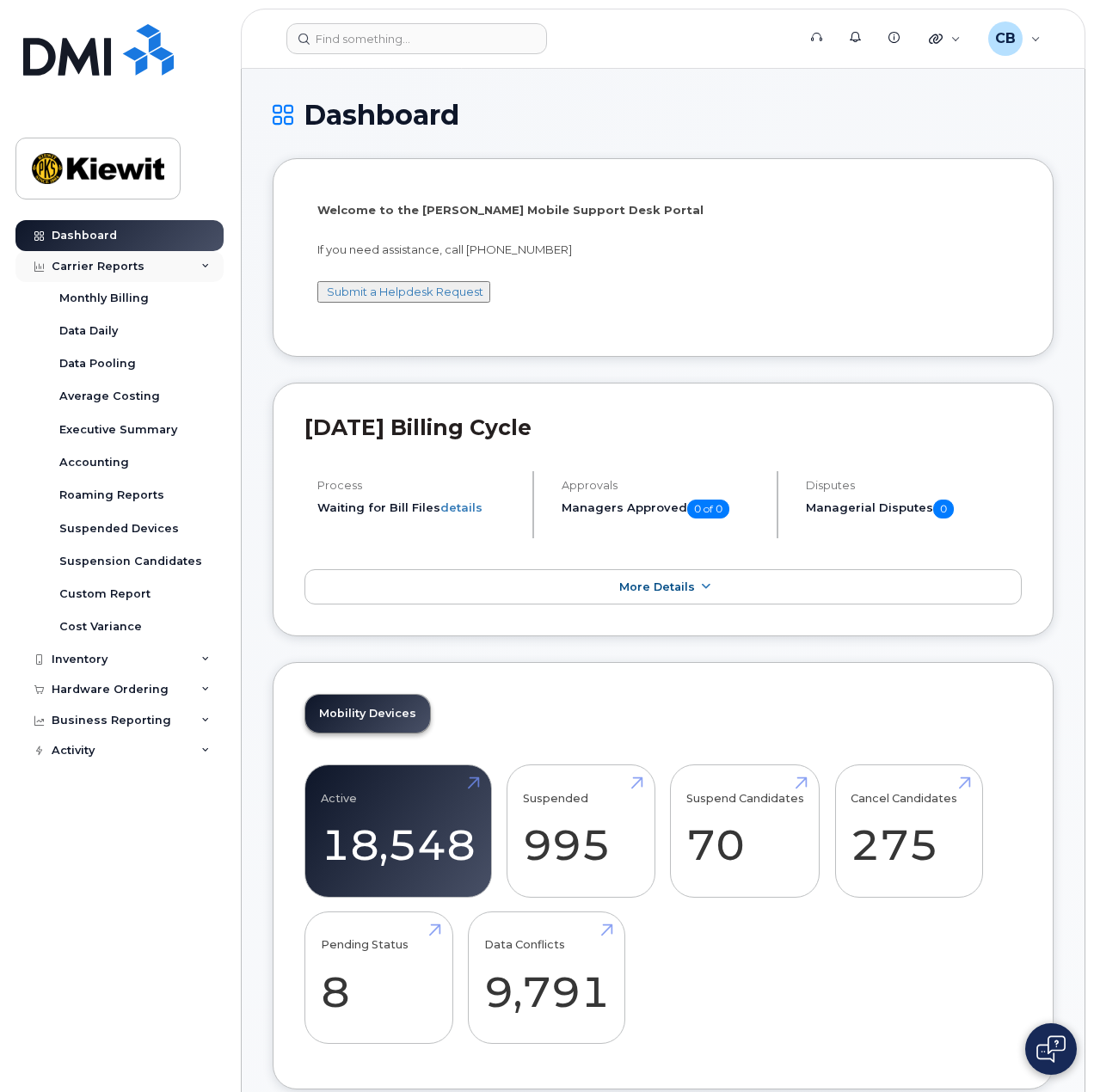
click at [126, 254] on div "Carrier Reports" at bounding box center [120, 266] width 209 height 31
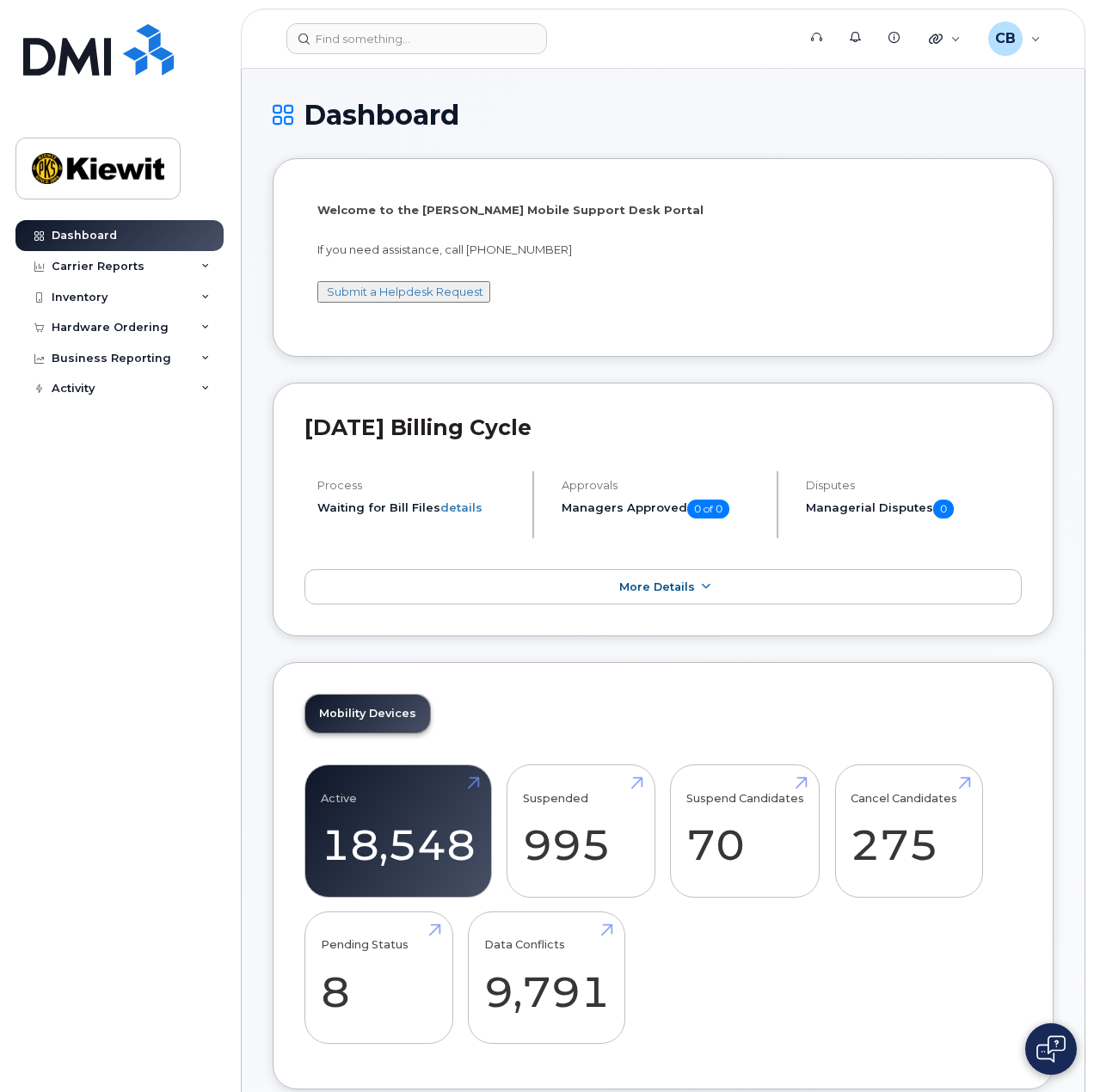
click at [263, 44] on header "Support Alerts Knowledge Base Quicklinks Suspend / Cancel Device Change SIM Car…" at bounding box center [663, 38] width 844 height 60
click at [208, 556] on div "Dashboard Carrier Reports Monthly Billing Data Daily Data Pooling Average Costi…" at bounding box center [122, 643] width 213 height 846
click at [559, 112] on h1 "Dashboard" at bounding box center [663, 114] width 781 height 31
click at [1029, 38] on div "CB Cory Benes Wireless Admin" at bounding box center [1015, 38] width 77 height 34
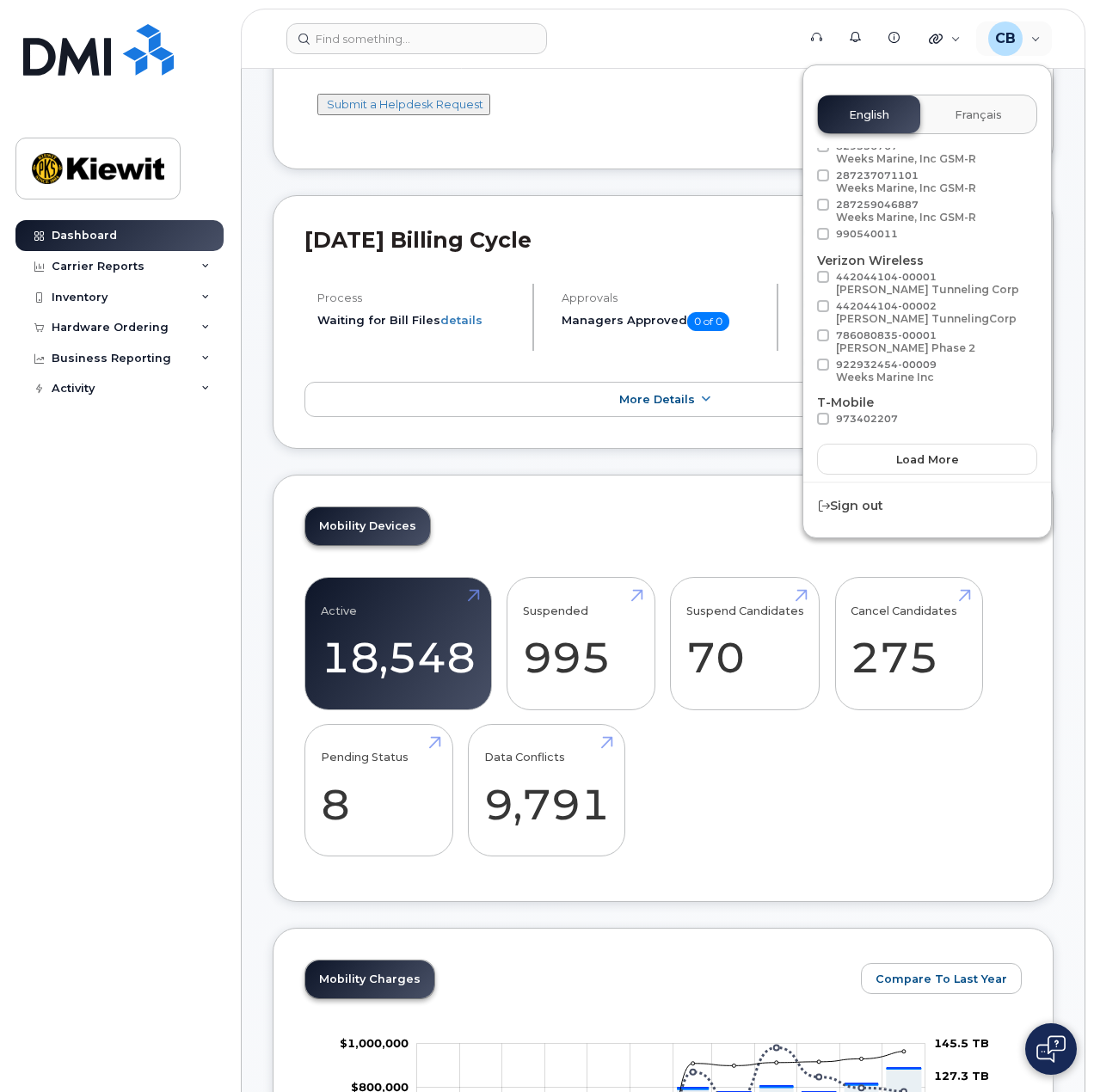
scroll to position [344, 0]
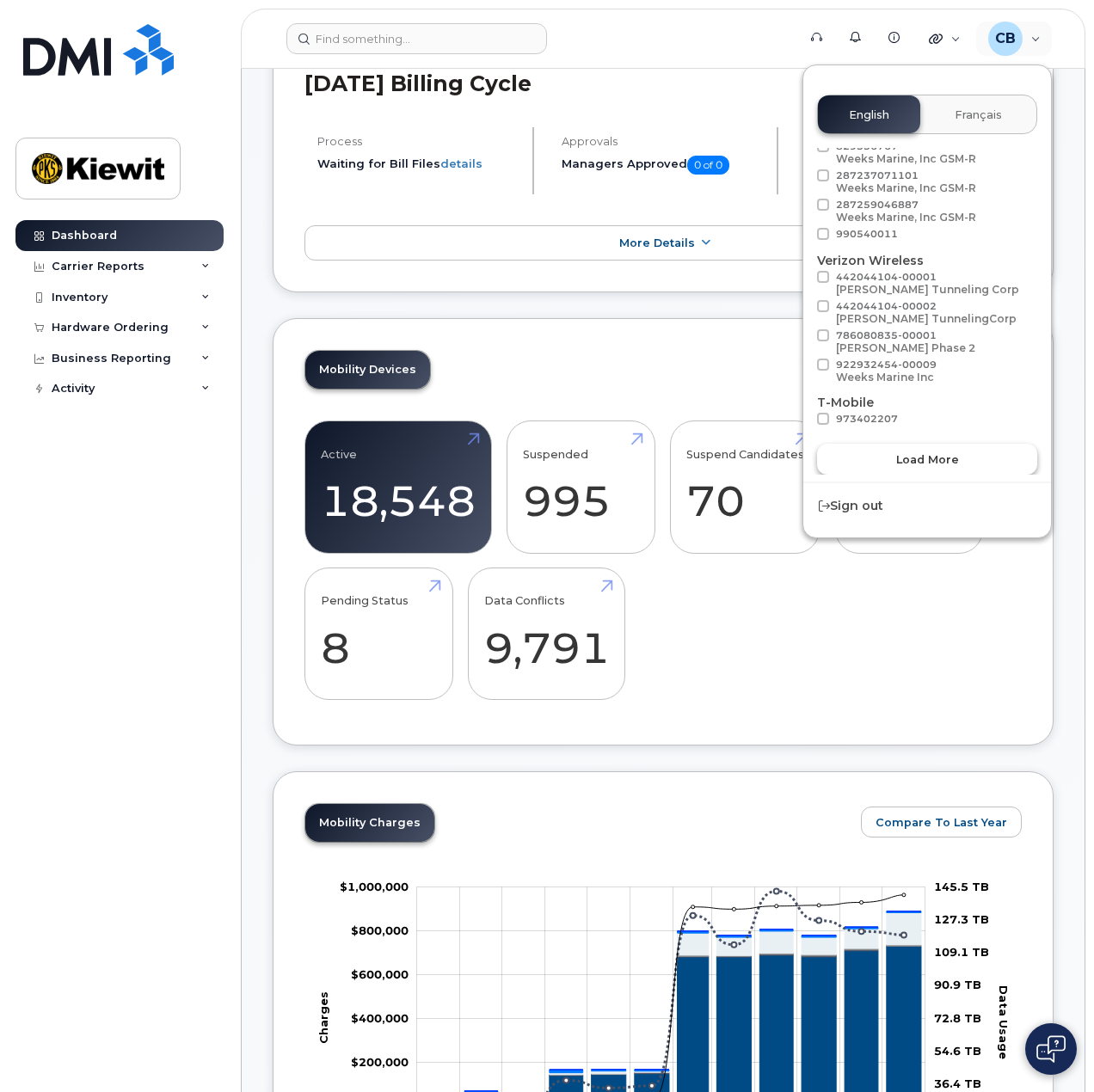
click at [932, 453] on span "Load more" at bounding box center [927, 460] width 63 height 17
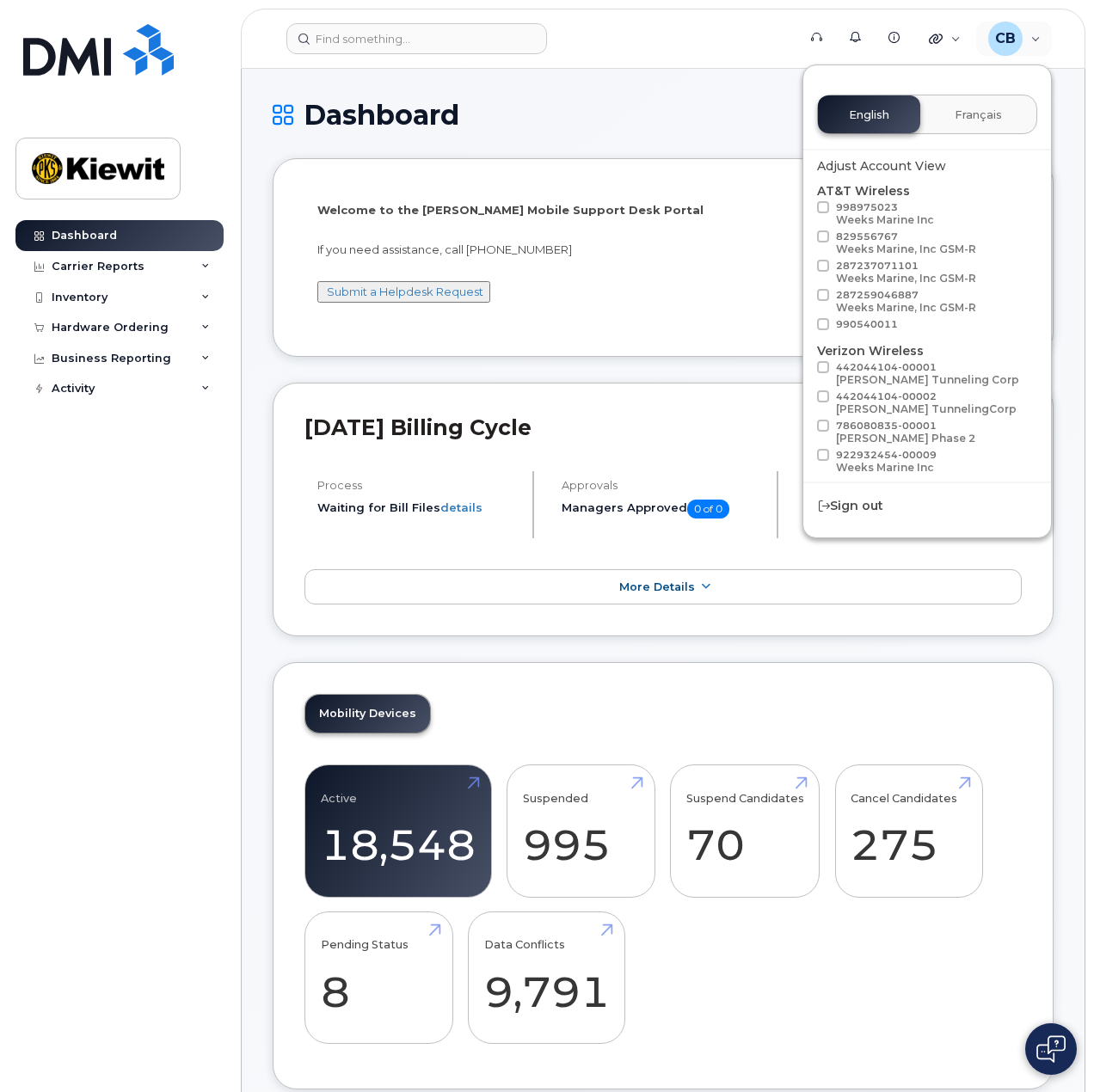
scroll to position [0, 0]
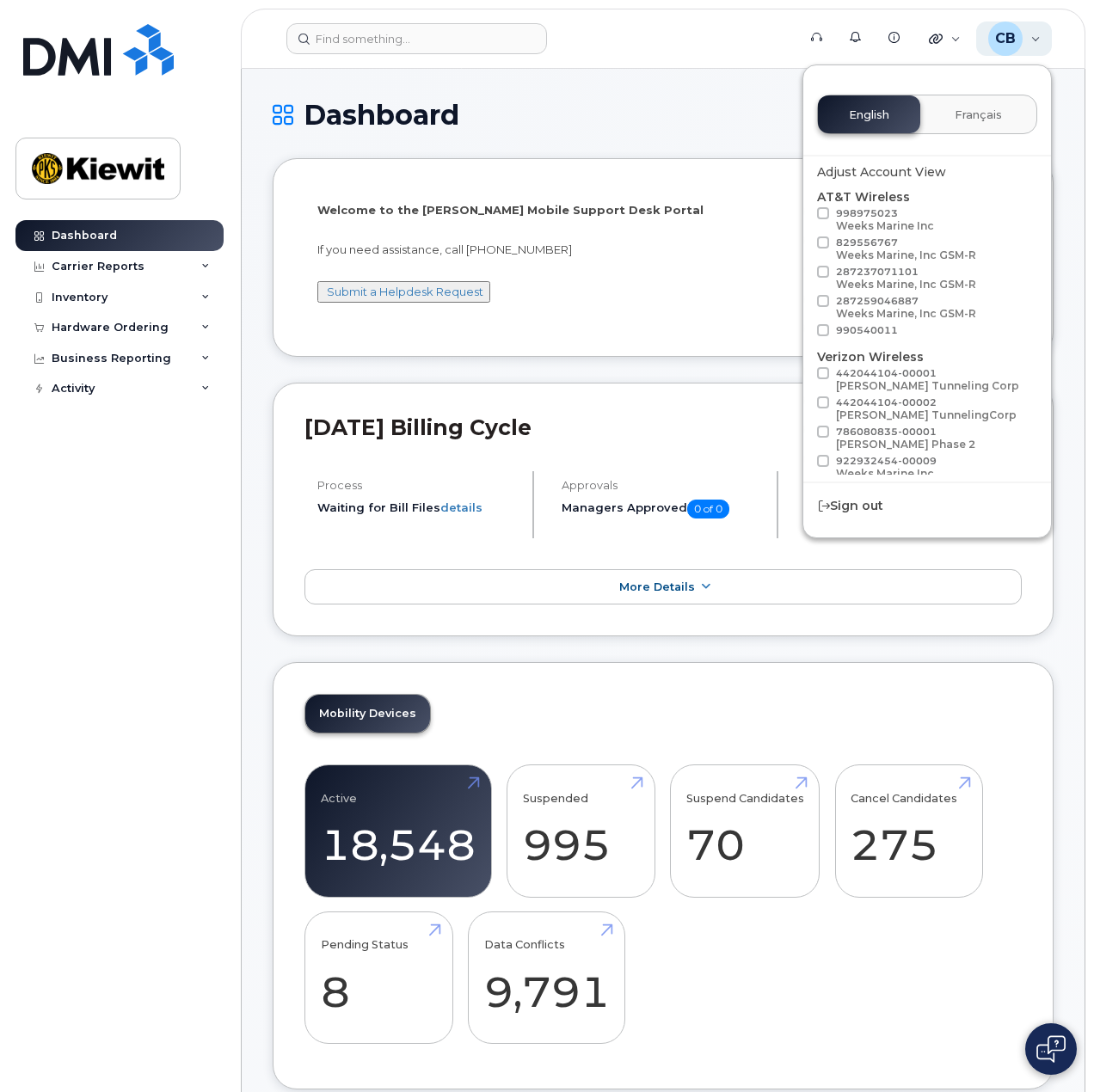
click at [1027, 36] on div "CB Cory Benes Wireless Admin" at bounding box center [1015, 38] width 77 height 34
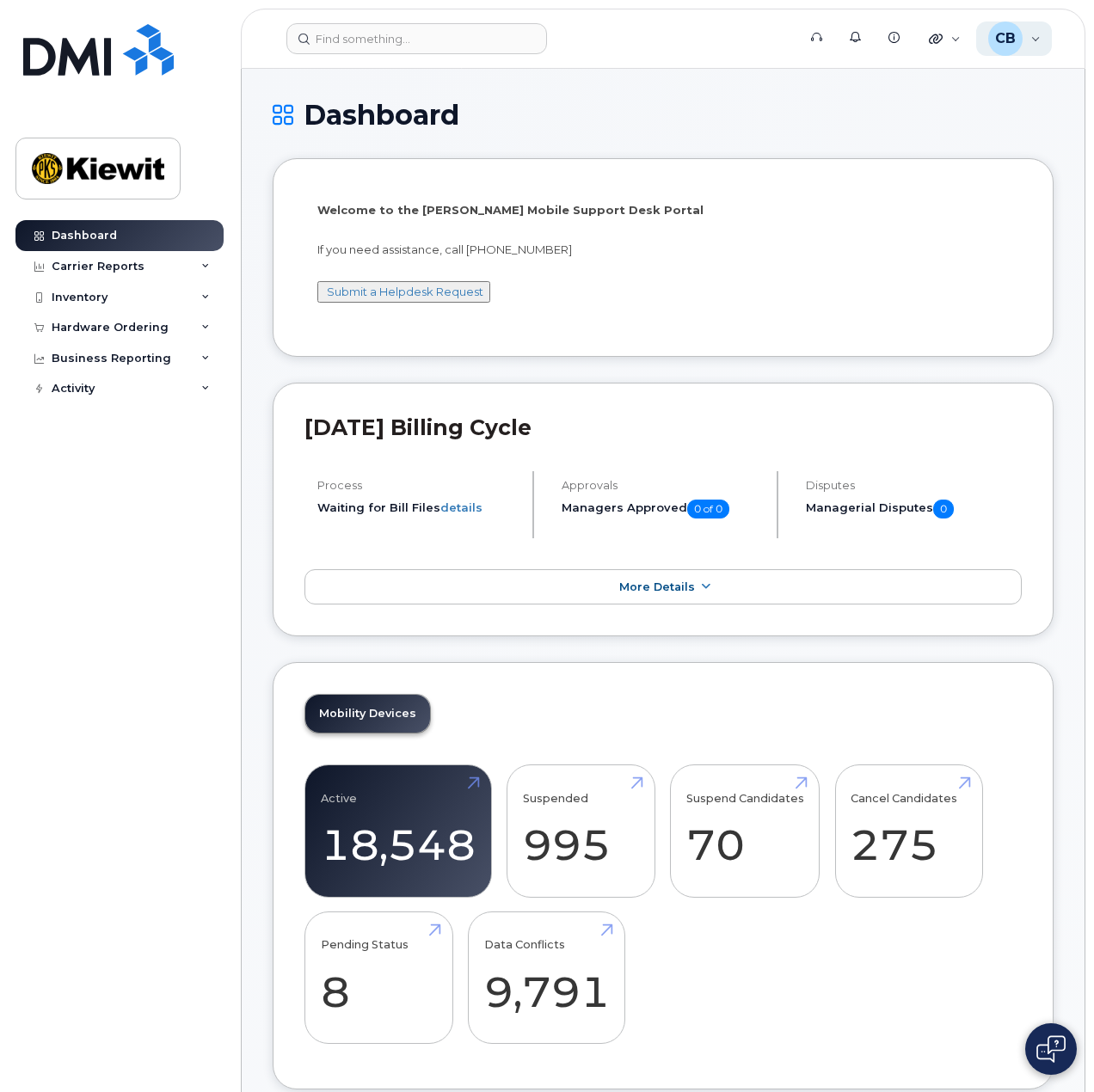
click at [1028, 36] on div "CB Cory Benes Wireless Admin" at bounding box center [1015, 38] width 77 height 34
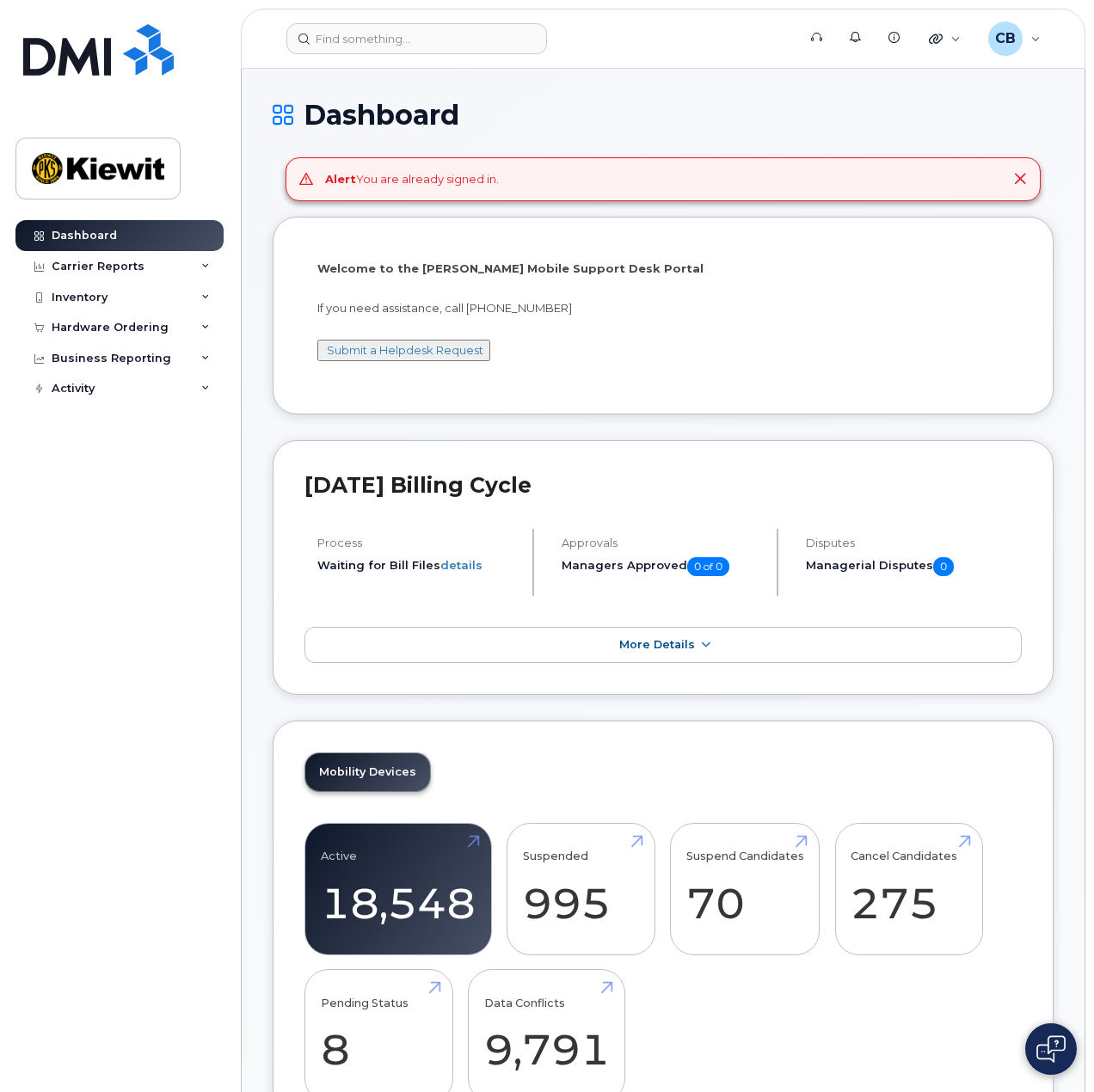
click at [1018, 182] on icon at bounding box center [1020, 179] width 14 height 14
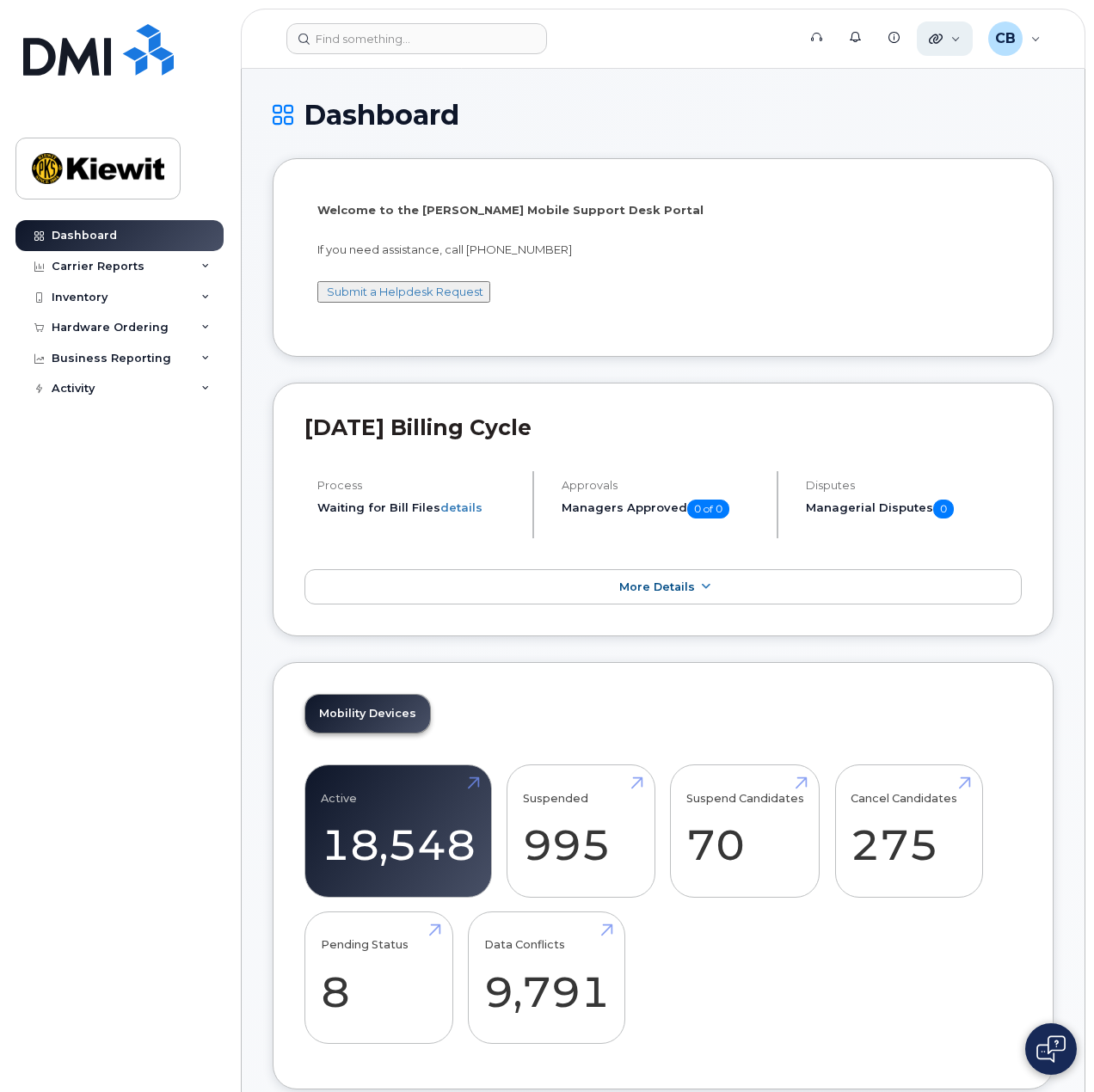
click at [948, 40] on div "Quicklinks" at bounding box center [945, 38] width 56 height 34
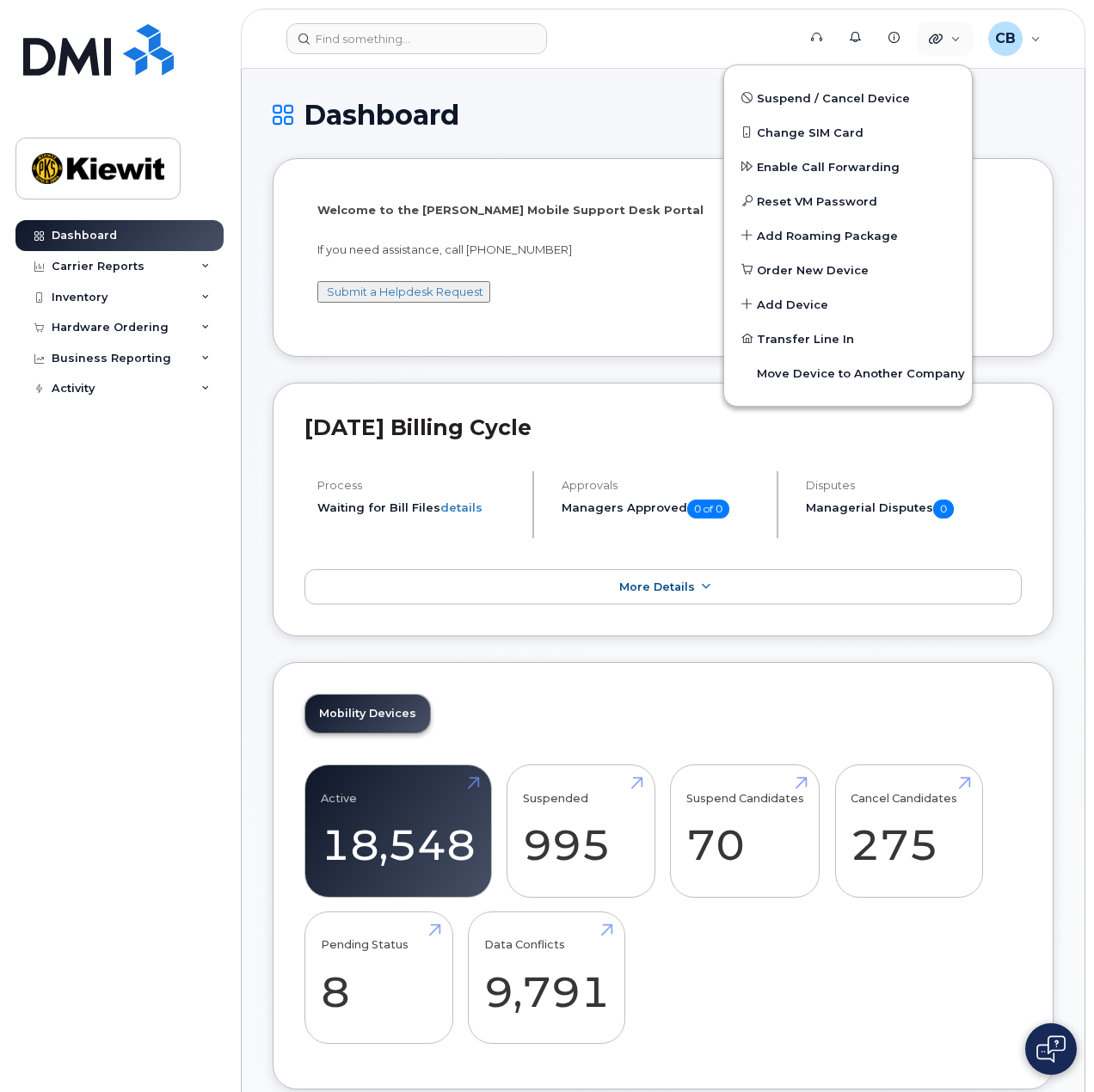
click at [633, 61] on header "Support Alerts Knowledge Base Quicklinks Suspend / Cancel Device Change SIM Car…" at bounding box center [663, 38] width 844 height 60
